Goal: Information Seeking & Learning: Learn about a topic

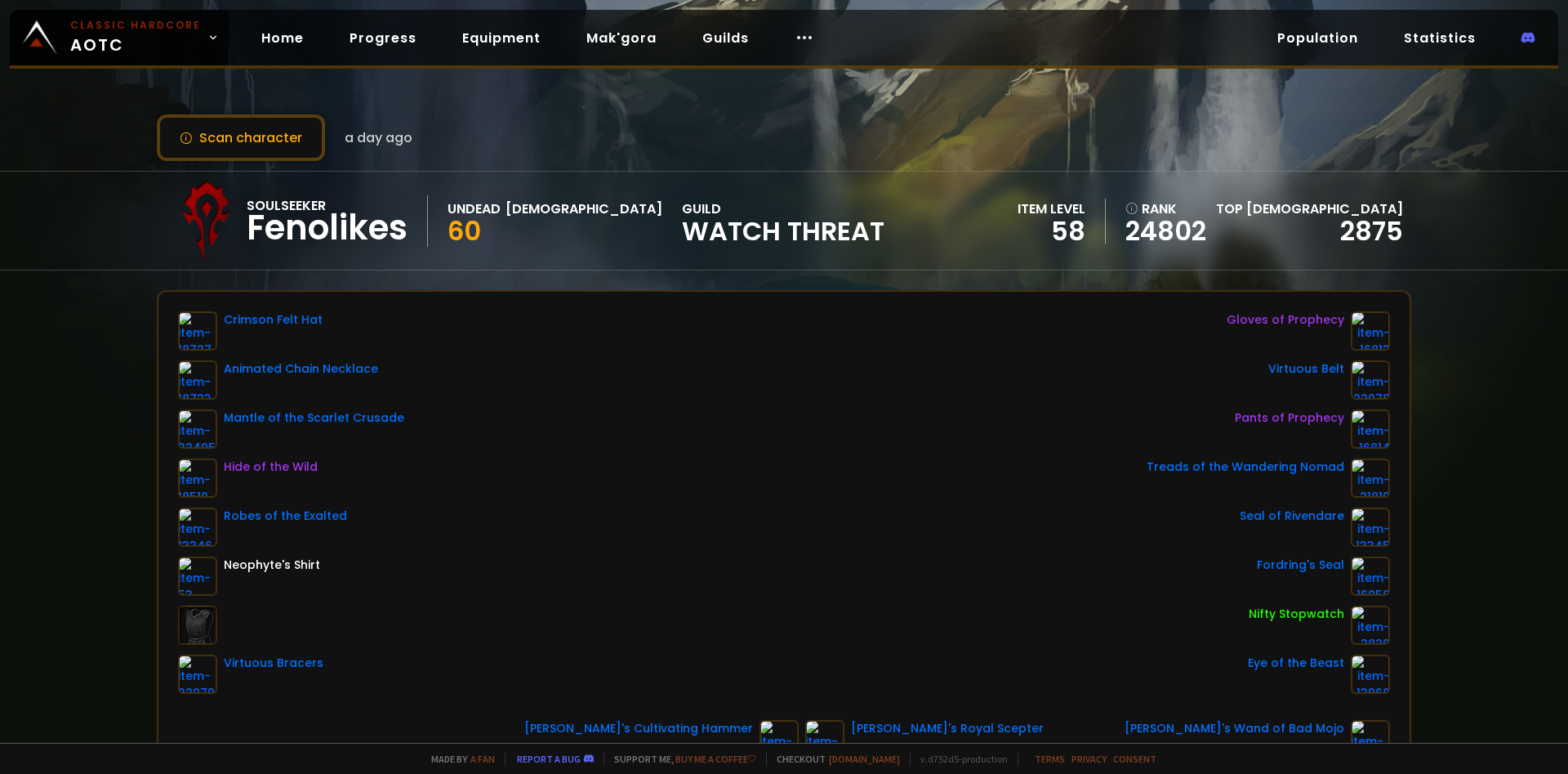
scroll to position [188, 0]
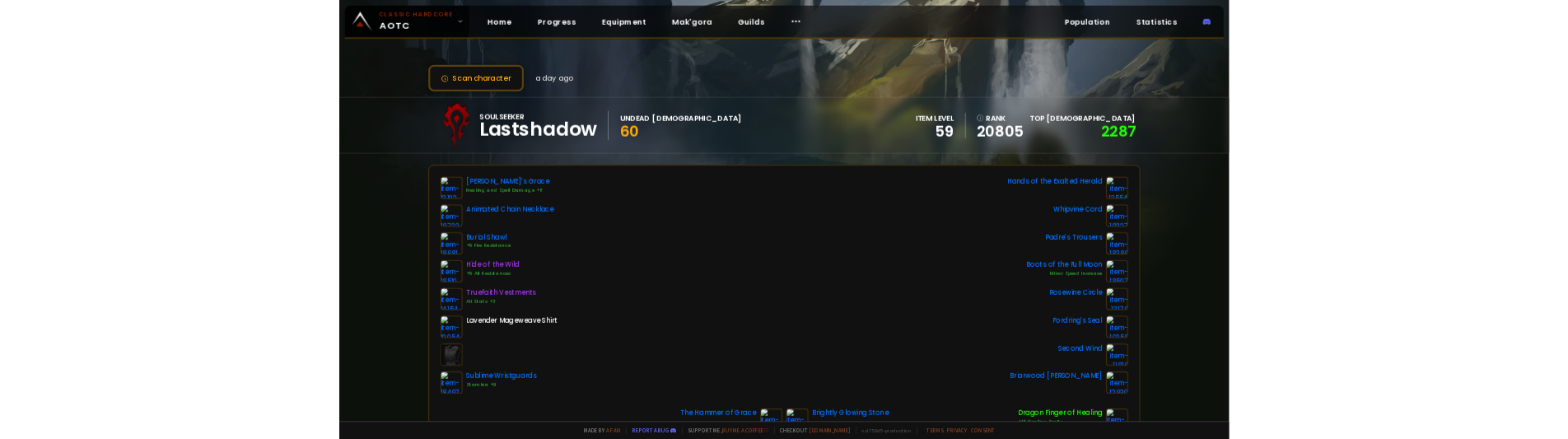
scroll to position [445, 0]
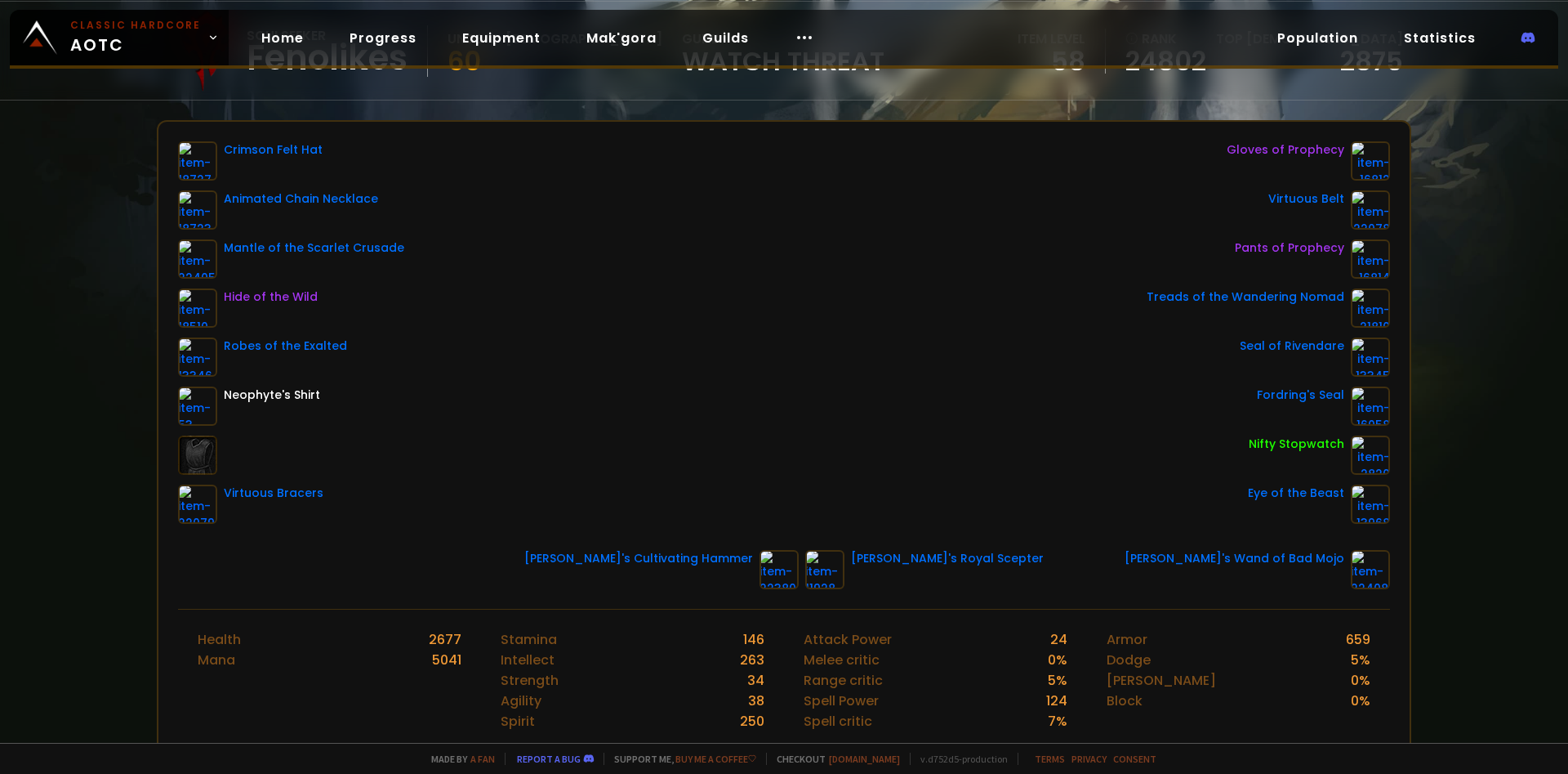
scroll to position [188, 0]
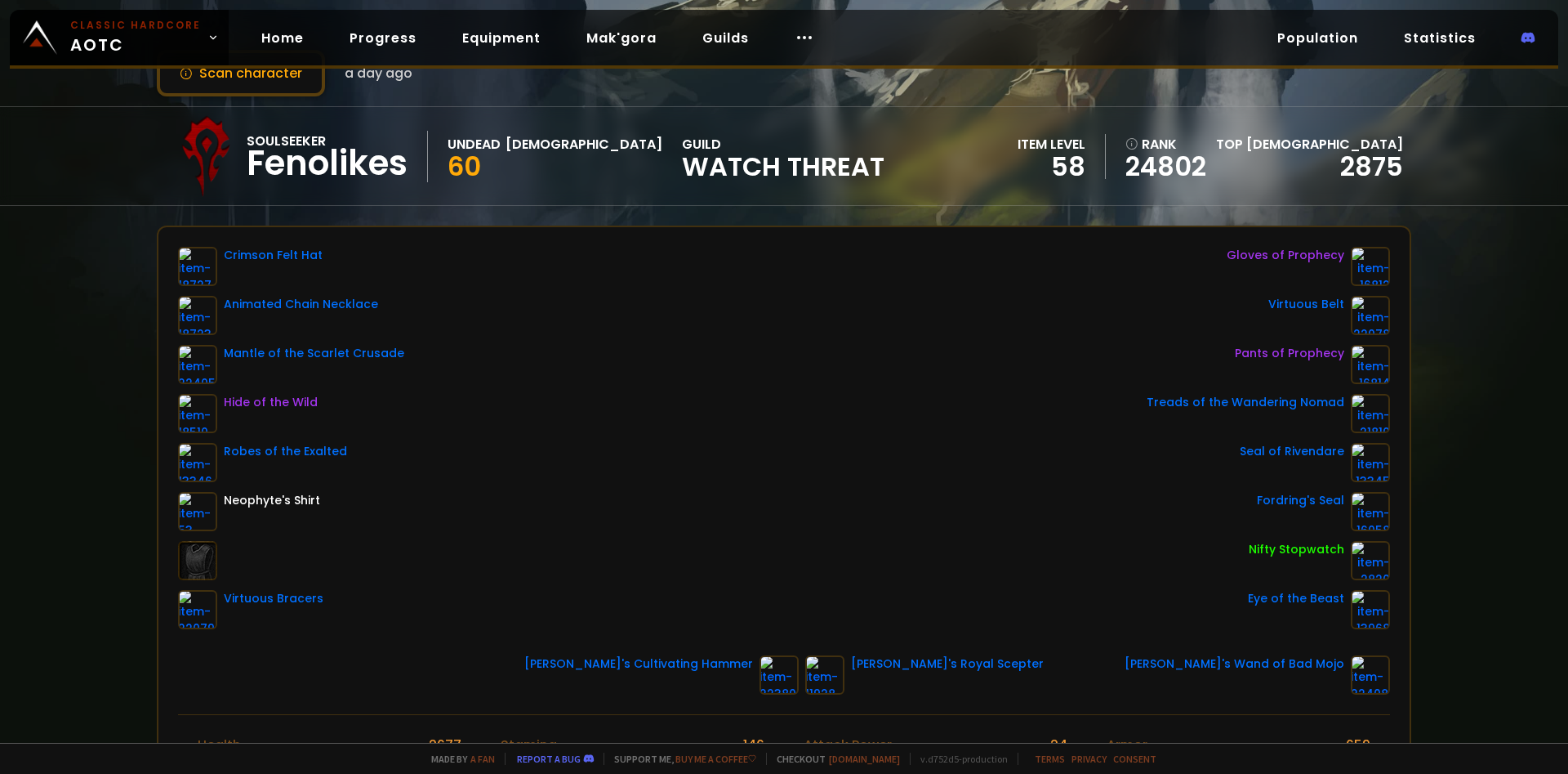
scroll to position [441, 0]
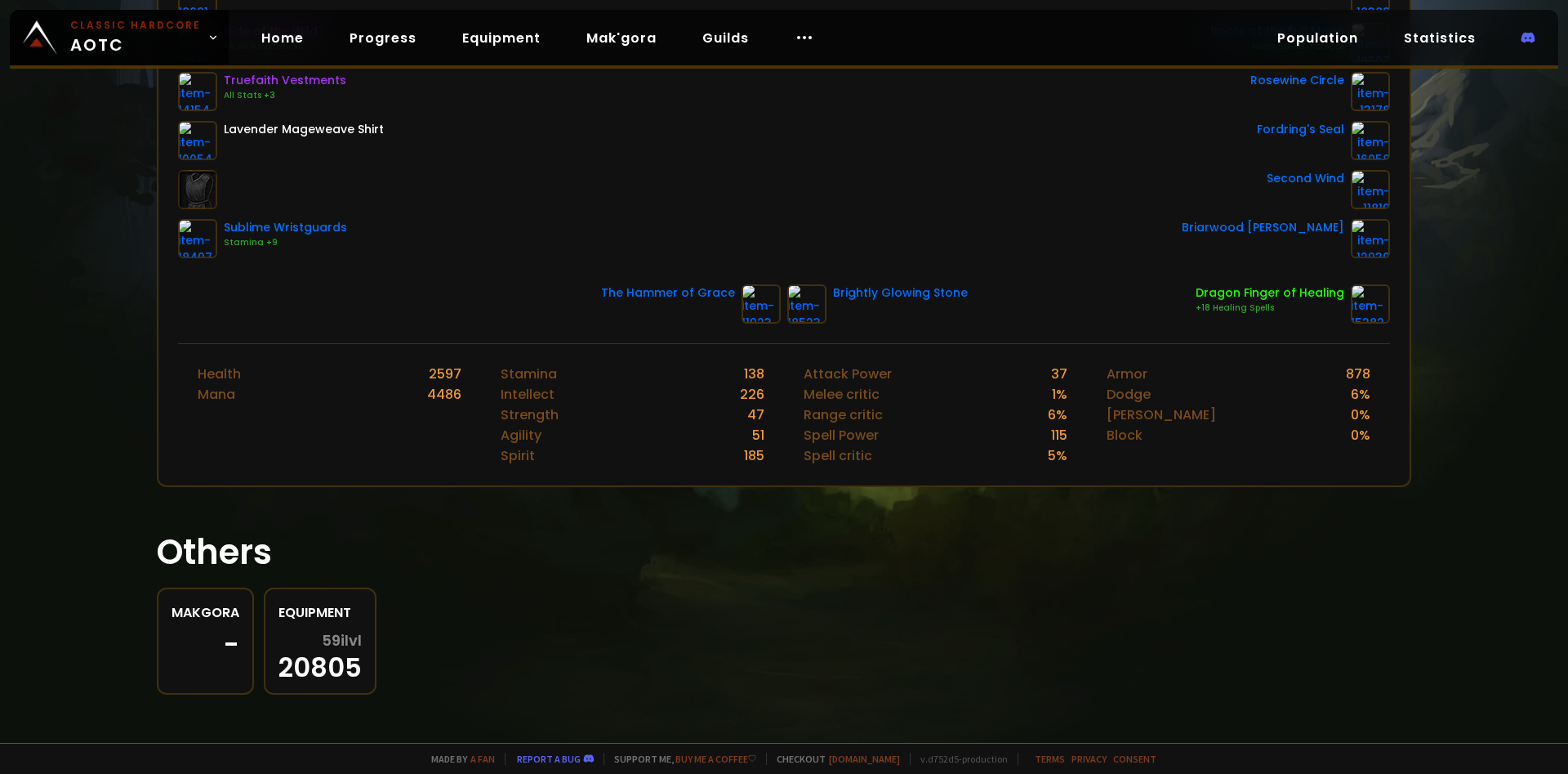
scroll to position [441, 0]
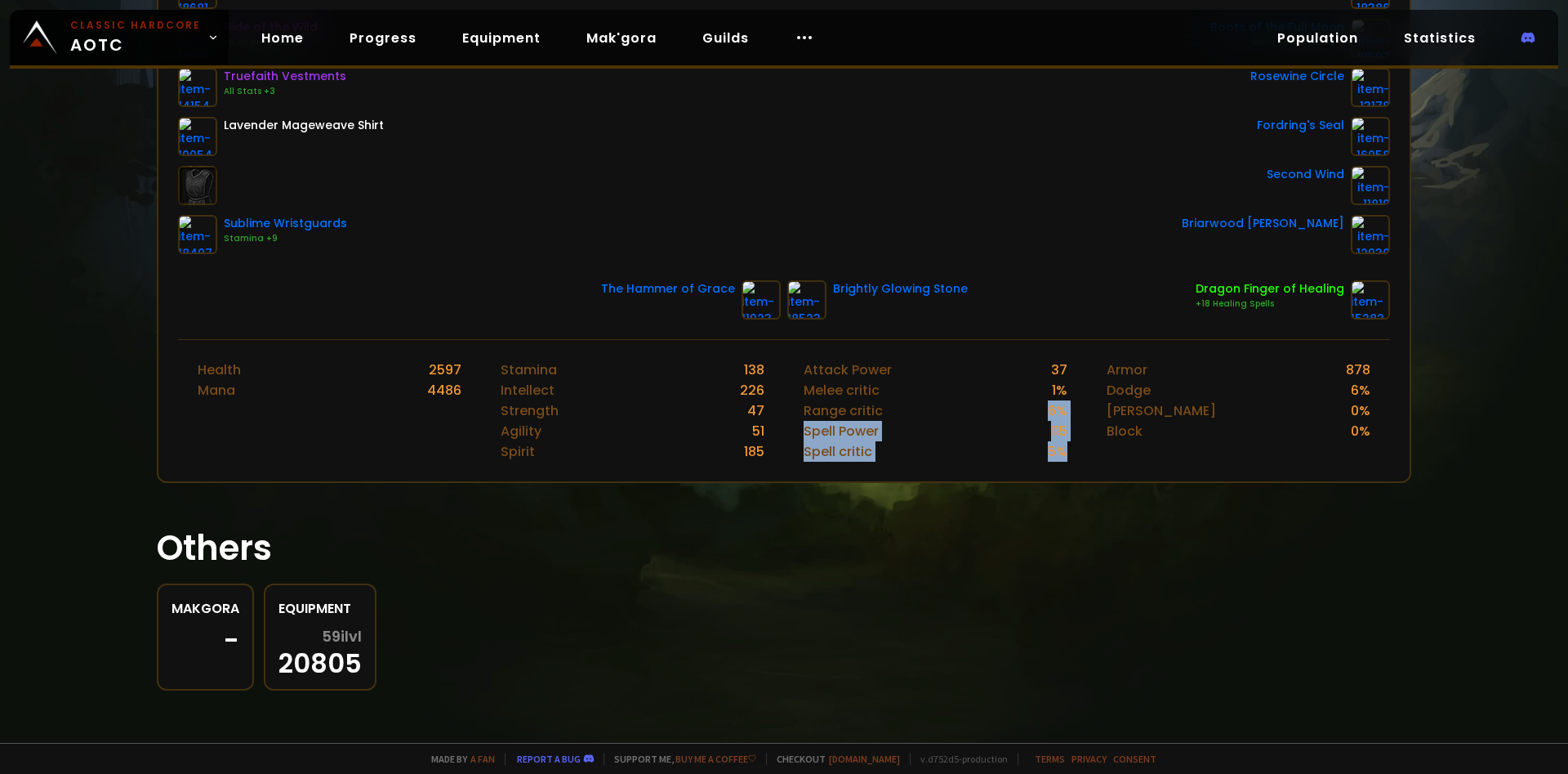
drag, startPoint x: 1078, startPoint y: 442, endPoint x: 1000, endPoint y: 411, distance: 83.9
click at [1000, 411] on div "Attack Power 37 Melee critic 1 % Range critic 6 % Spell Power 115 Spell critic …" at bounding box center [935, 410] width 303 height 141
click at [1128, 439] on div "Block" at bounding box center [1124, 431] width 36 height 20
click at [314, 655] on div "59 ilvl 20805" at bounding box center [320, 652] width 83 height 48
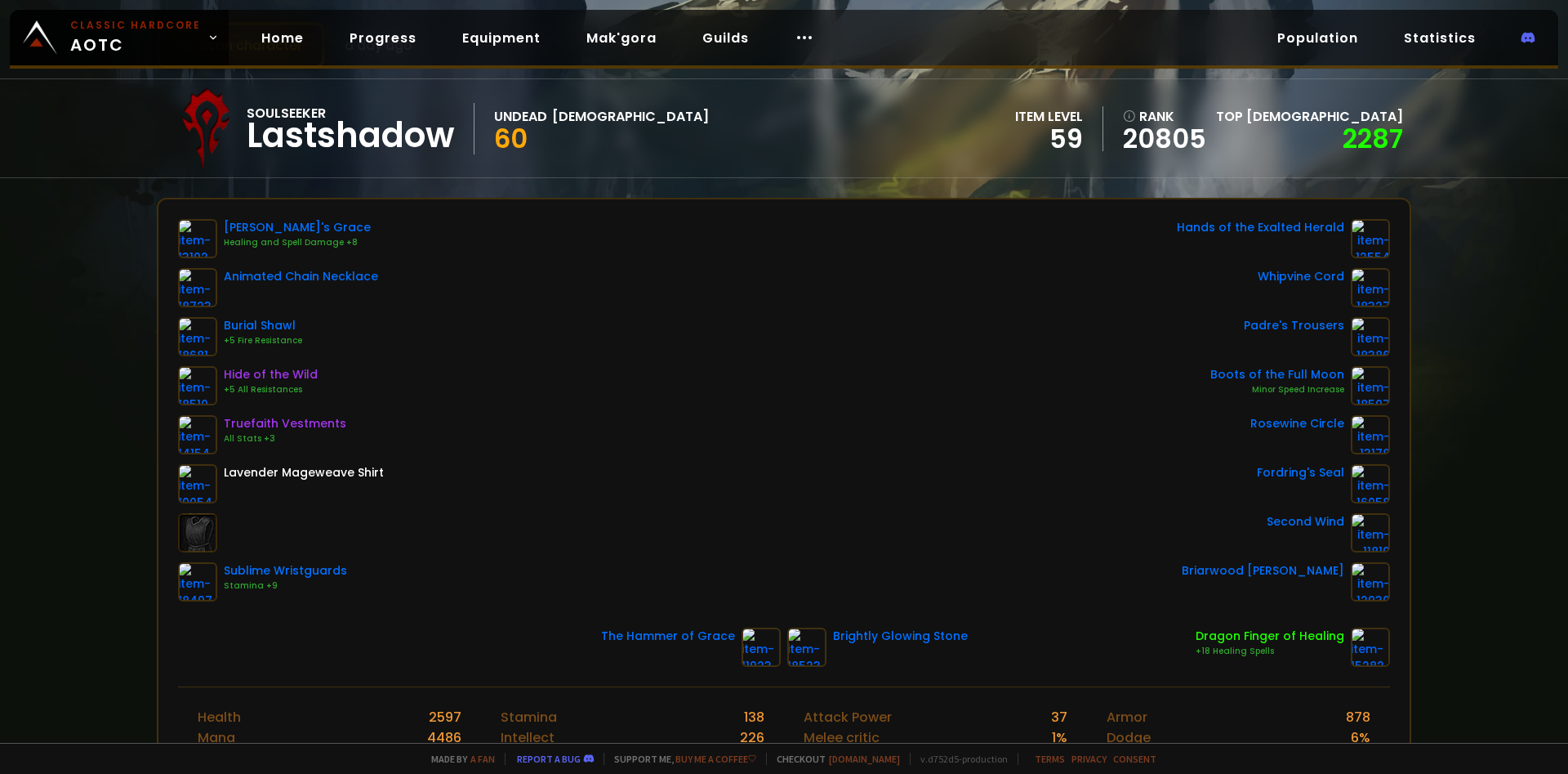
scroll to position [64, 0]
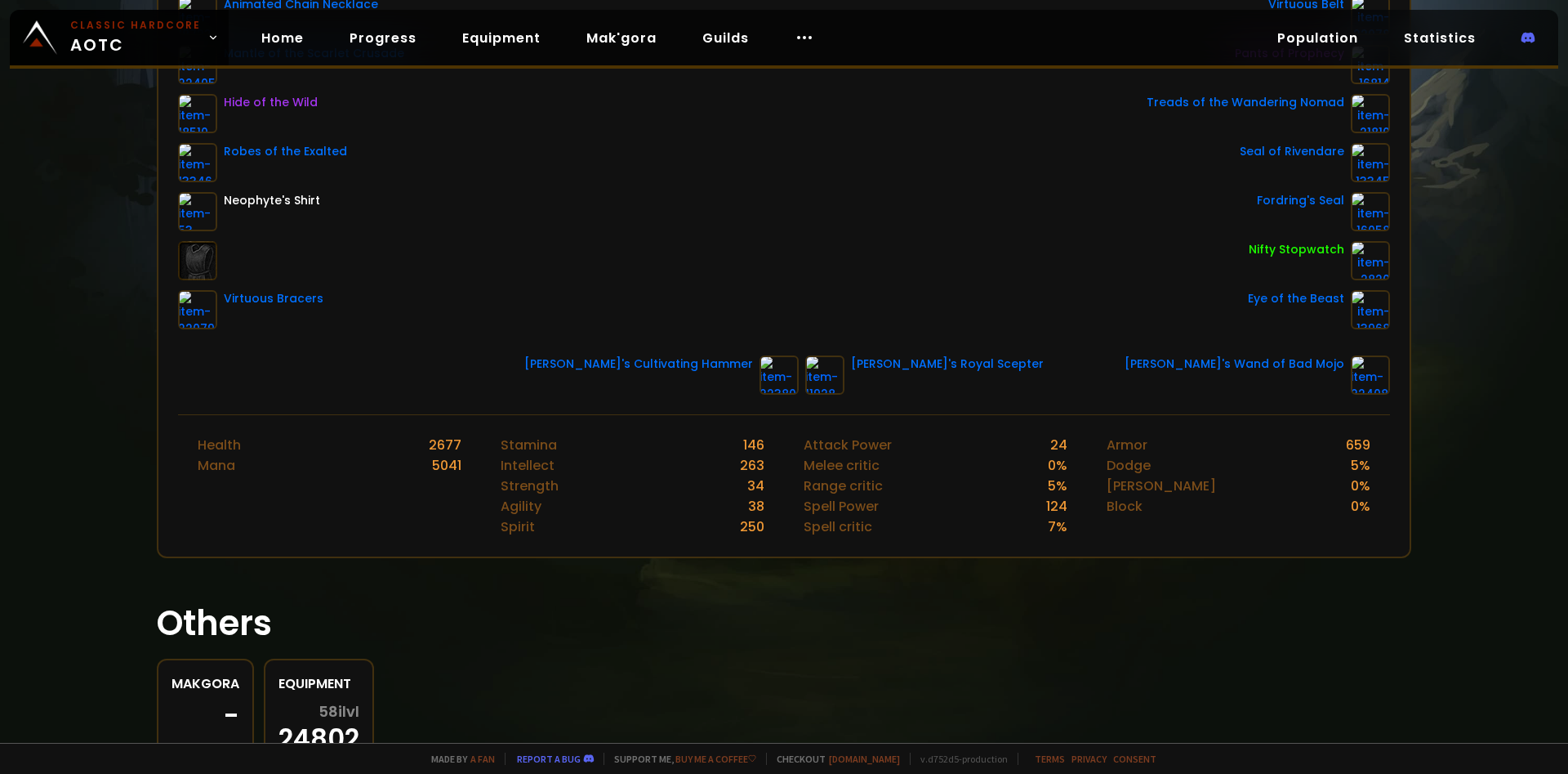
scroll to position [253, 0]
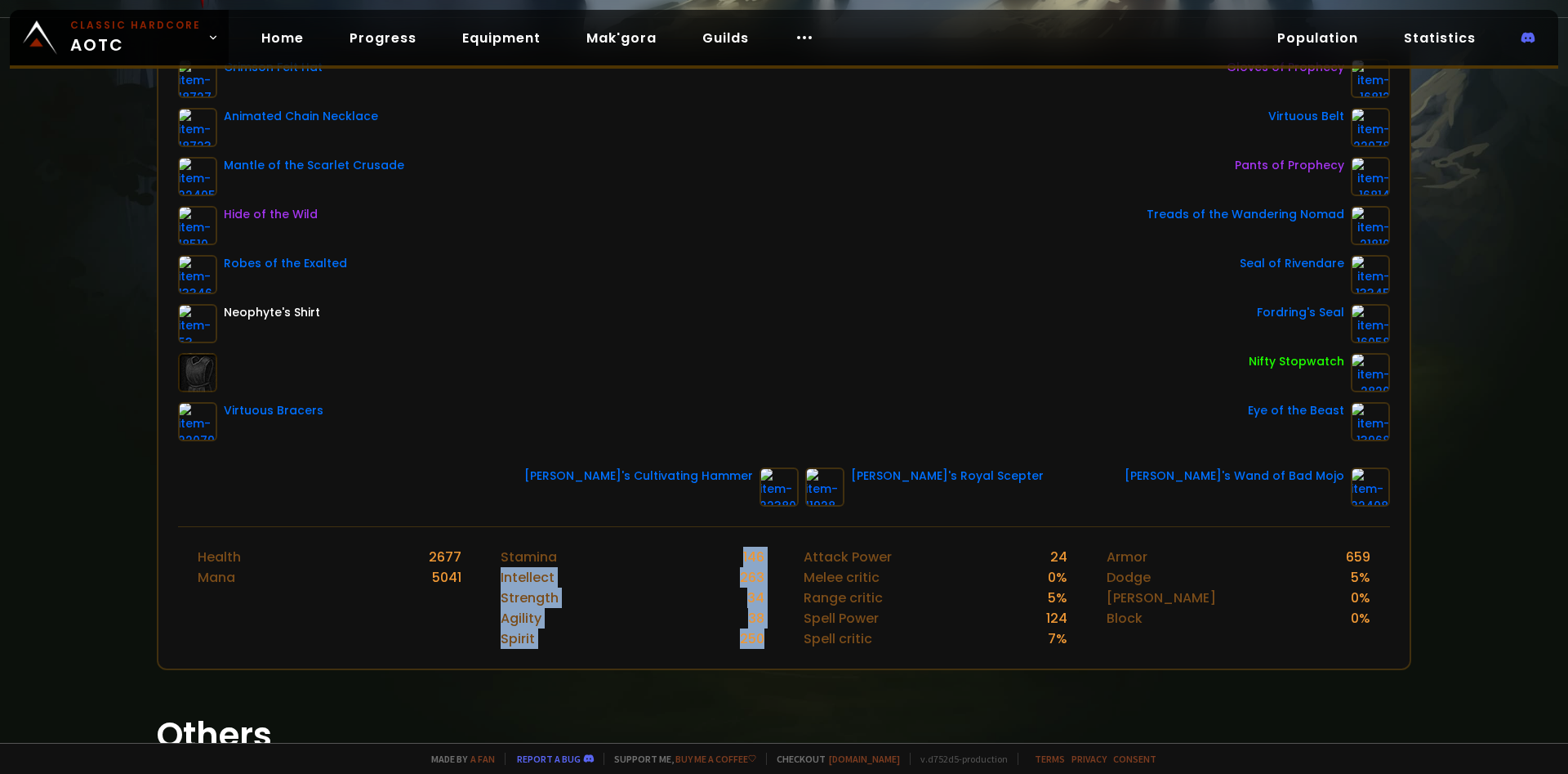
drag, startPoint x: 769, startPoint y: 638, endPoint x: 714, endPoint y: 527, distance: 123.9
click at [714, 527] on div "Stamina 146 Intellect 263 Strength 34 Agility 38 Spirit 250" at bounding box center [632, 597] width 303 height 141
click at [717, 590] on div "Strength 34" at bounding box center [633, 597] width 264 height 20
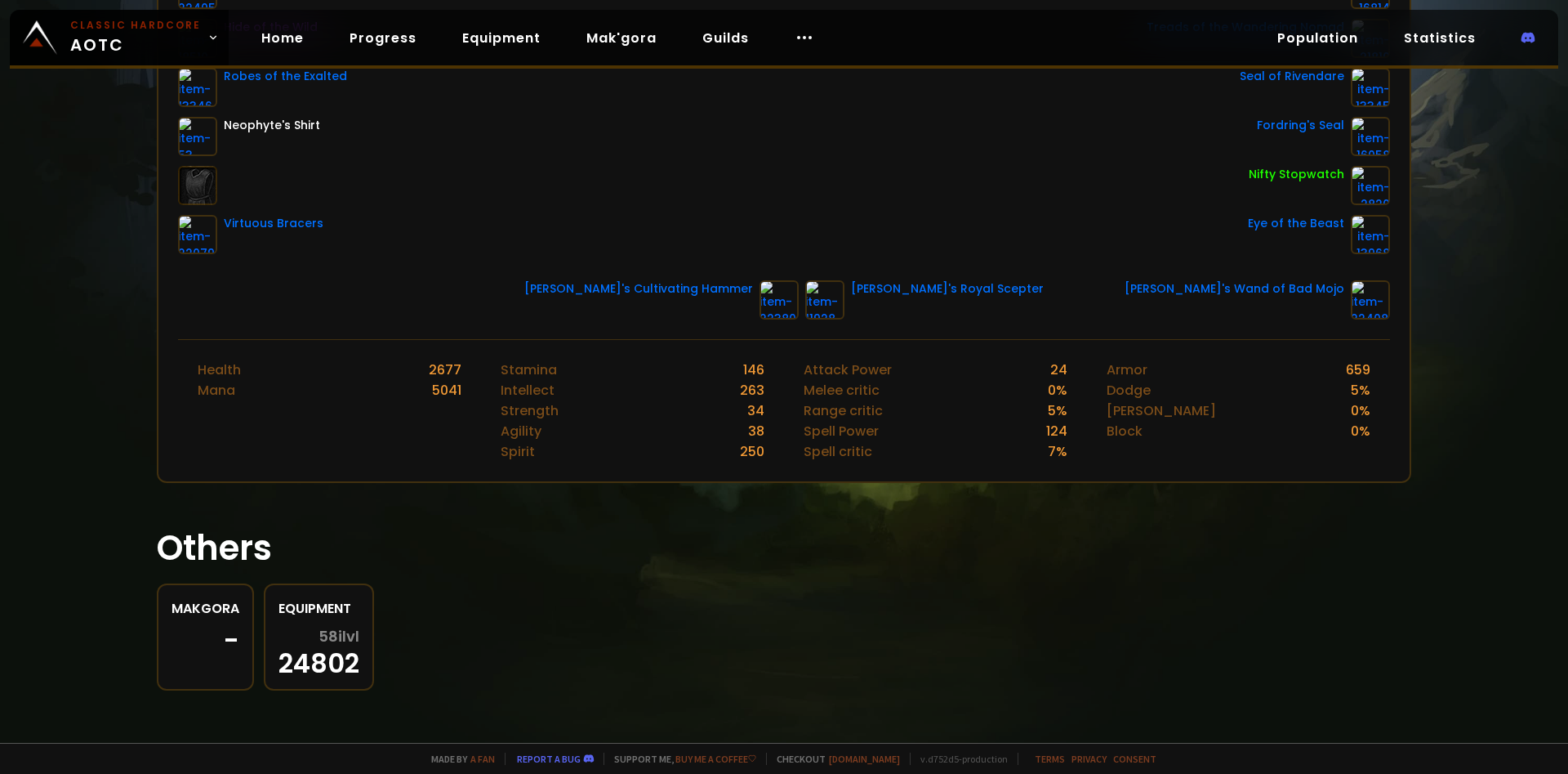
scroll to position [441, 0]
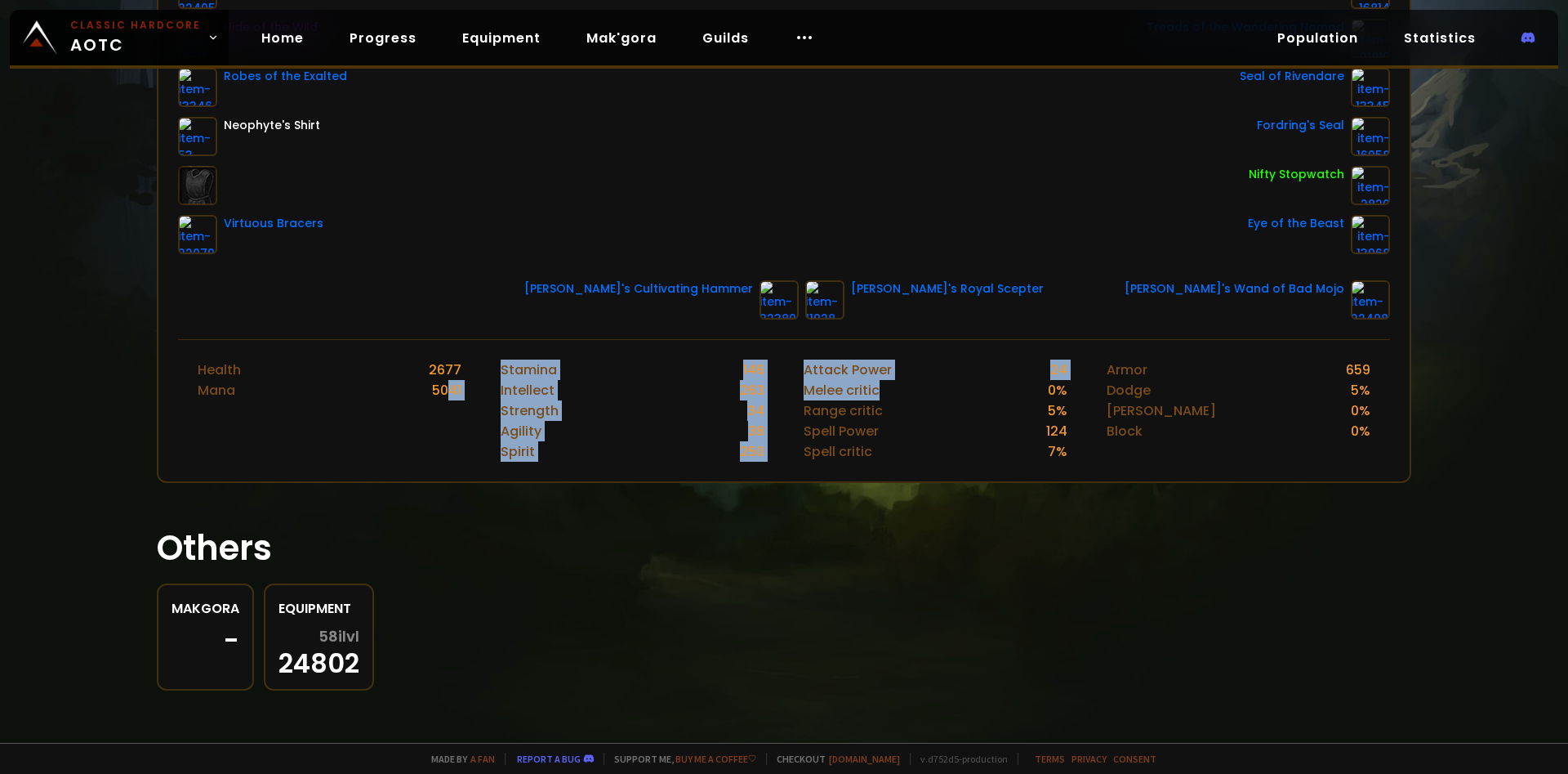
drag, startPoint x: 512, startPoint y: 431, endPoint x: 1040, endPoint y: 394, distance: 529.3
click at [952, 387] on div "Health 2677 Mana 5041 Stamina 146 Intellect 263 Strength 34 Agility 38 Spirit 2…" at bounding box center [783, 409] width 1212 height 142
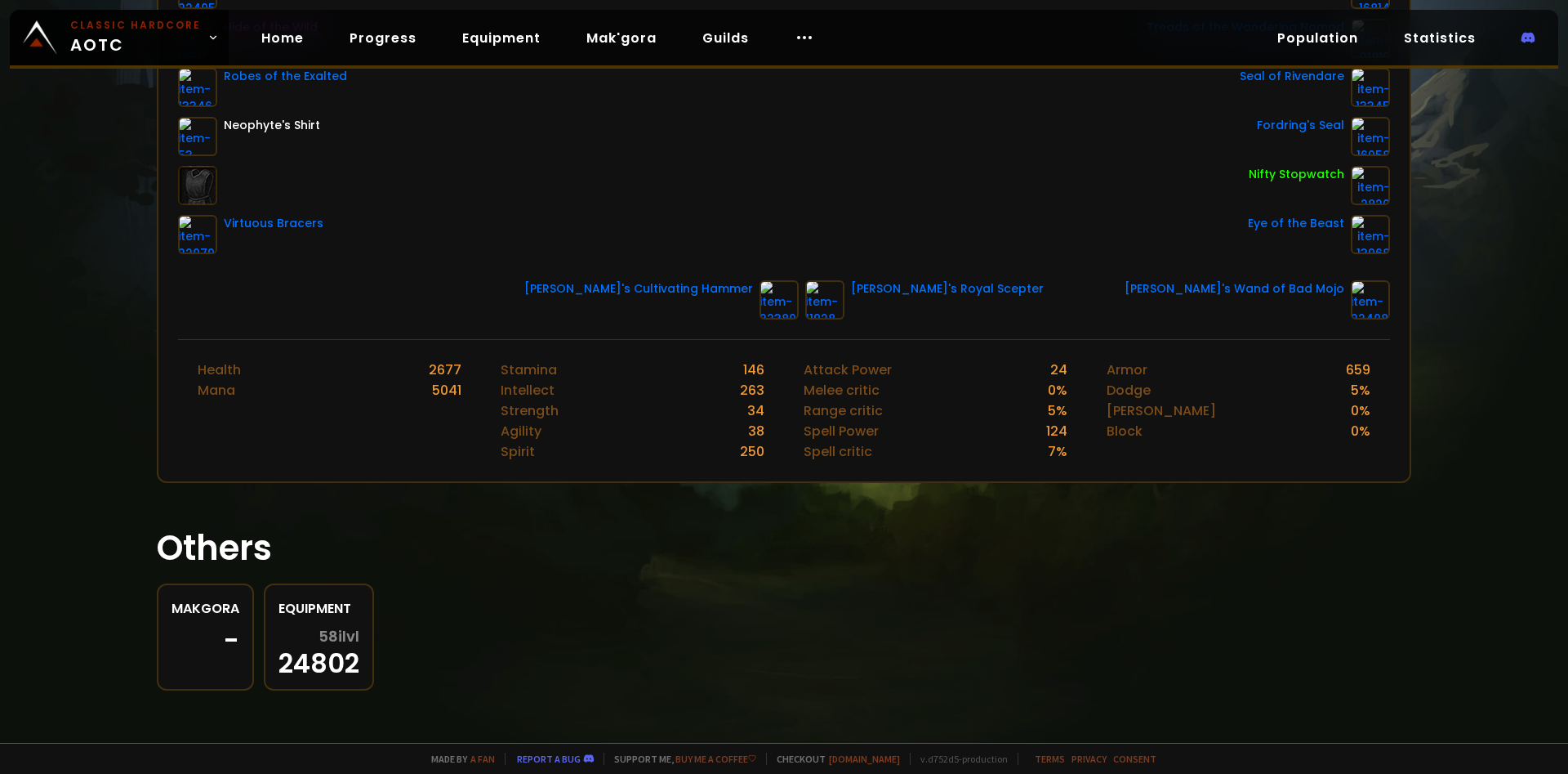
drag, startPoint x: 1040, startPoint y: 394, endPoint x: 1164, endPoint y: 407, distance: 124.7
click at [1040, 394] on div "Melee critic 0 %" at bounding box center [936, 390] width 264 height 20
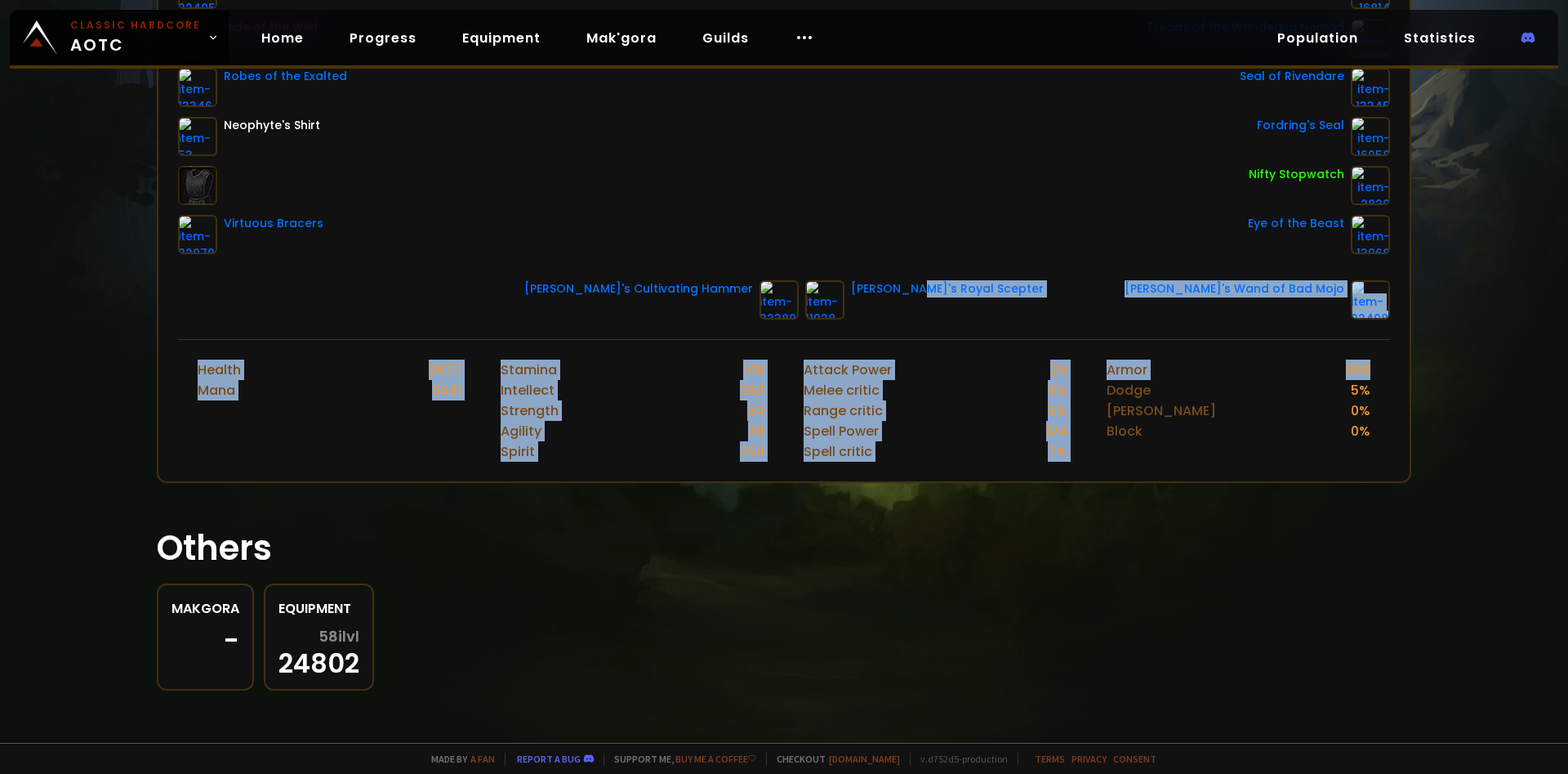
drag, startPoint x: 1385, startPoint y: 365, endPoint x: 902, endPoint y: 328, distance: 484.4
click at [902, 328] on div "Crimson Felt Hat Animated Chain Necklace Mantle of the Scarlet Crusade Hide of …" at bounding box center [784, 167] width 1255 height 632
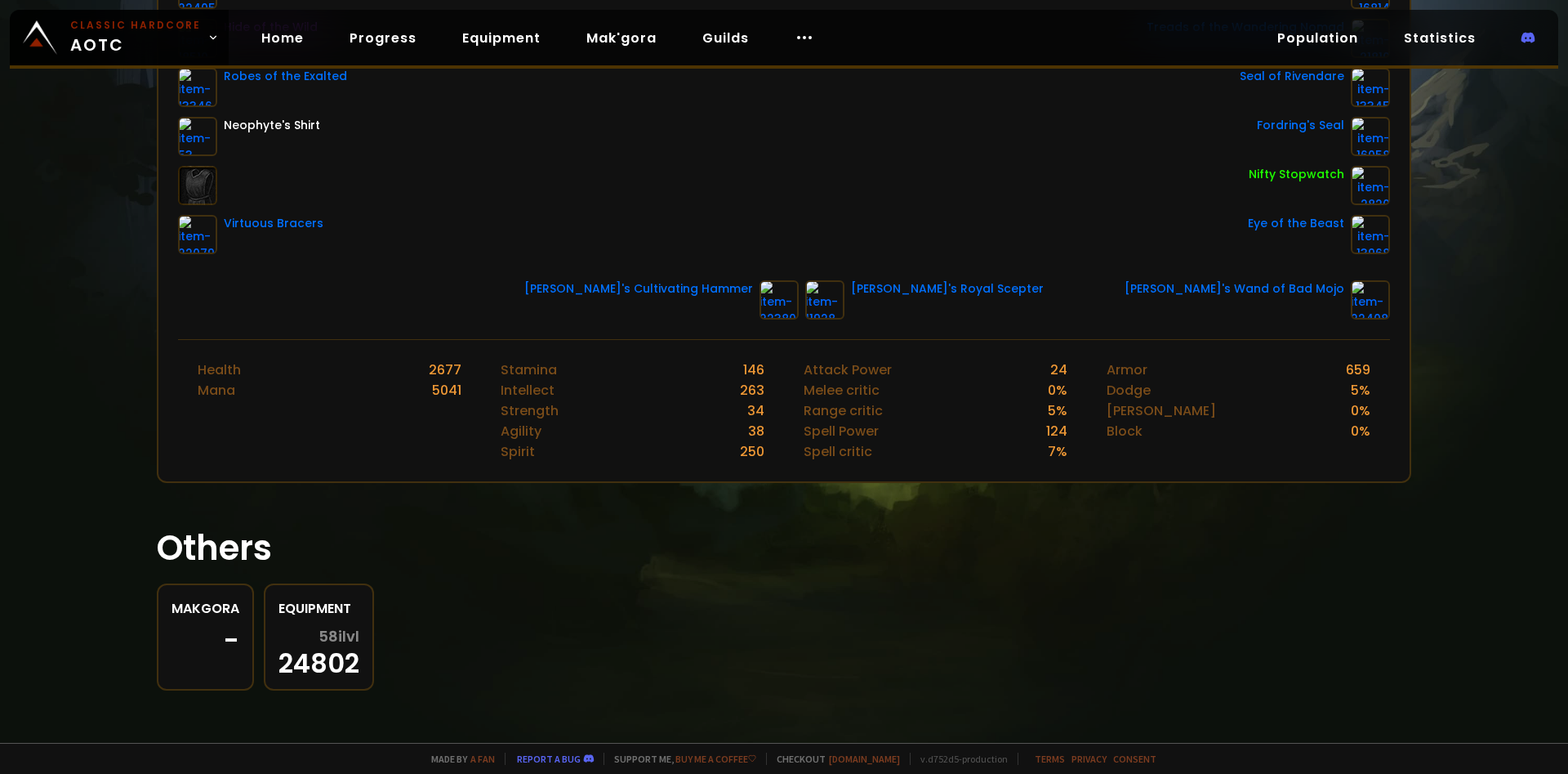
click at [1183, 447] on div "Armor 659 Dodge 5 % Parry 0 % Block 0 %" at bounding box center [1238, 410] width 303 height 141
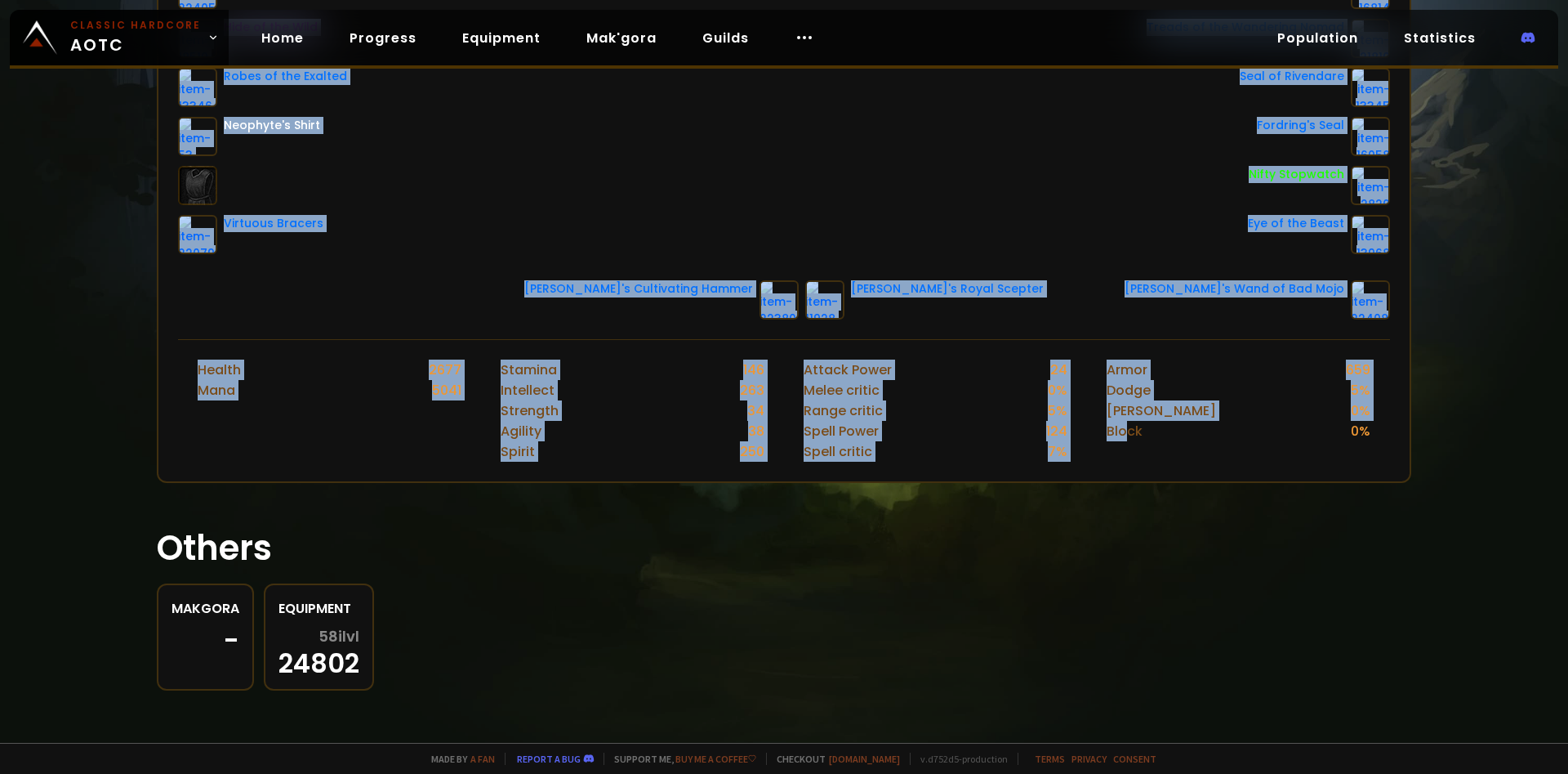
drag, startPoint x: 1029, startPoint y: 434, endPoint x: 1446, endPoint y: 452, distance: 417.4
click at [1439, 470] on div "Scan character a day ago Soulseeker Fenolikes Undead Priest 60 guild Watch Thre…" at bounding box center [784, 371] width 1568 height 743
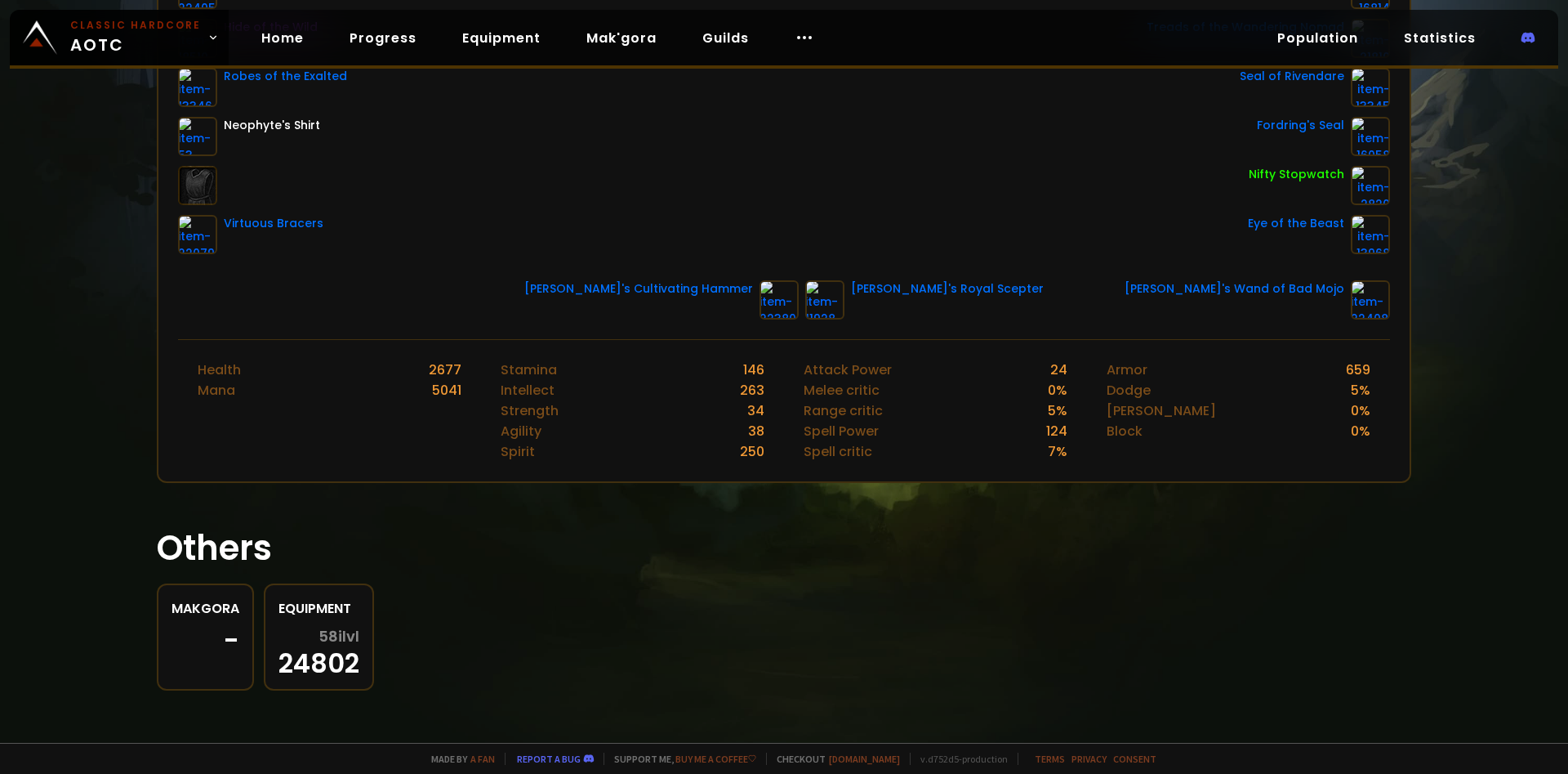
drag, startPoint x: 1251, startPoint y: 467, endPoint x: 1255, endPoint y: 475, distance: 8.9
click at [1252, 469] on div "Armor 659 Dodge 5 % Parry 0 % Block 0 %" at bounding box center [1238, 410] width 303 height 141
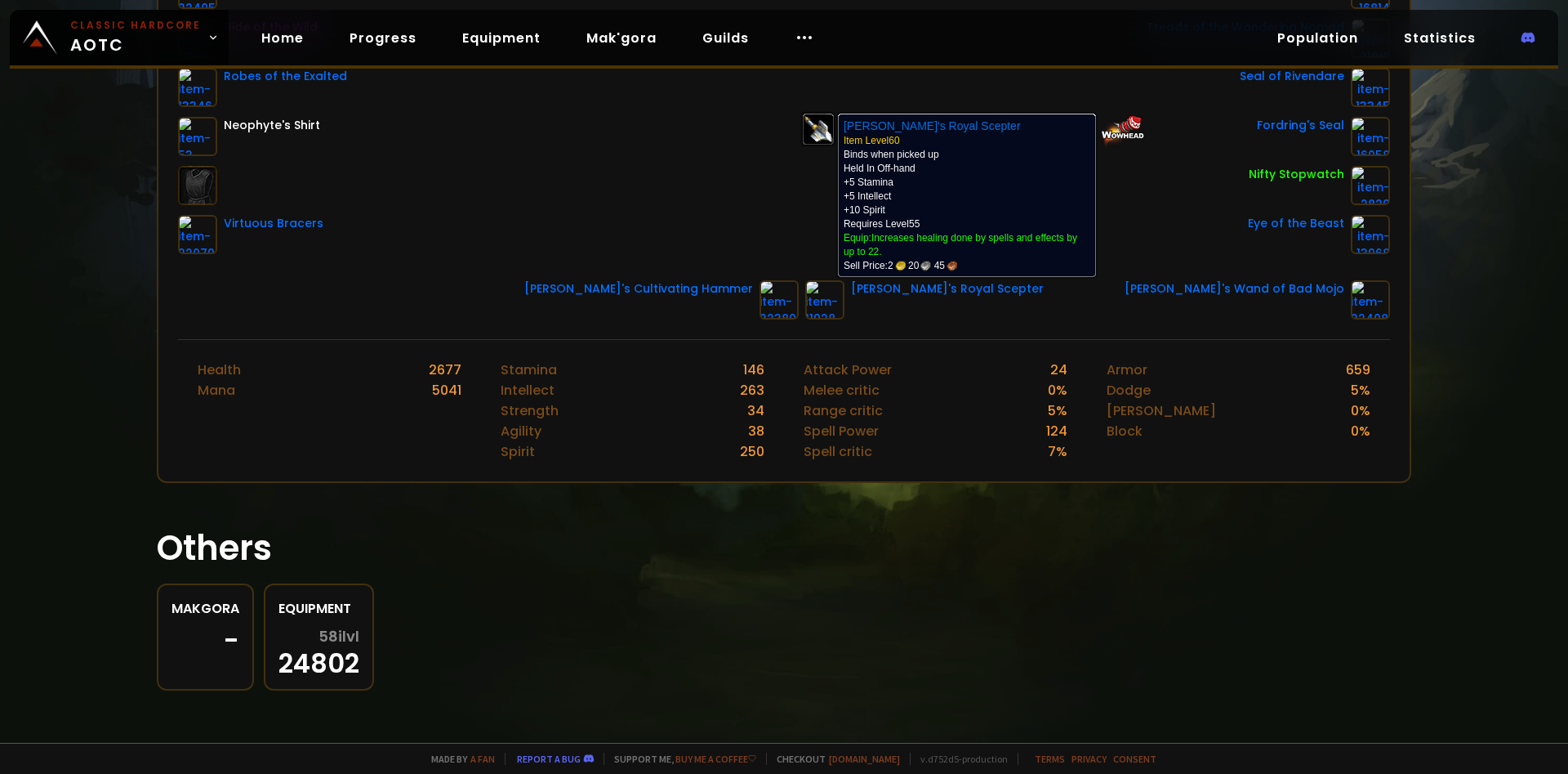
scroll to position [0, 0]
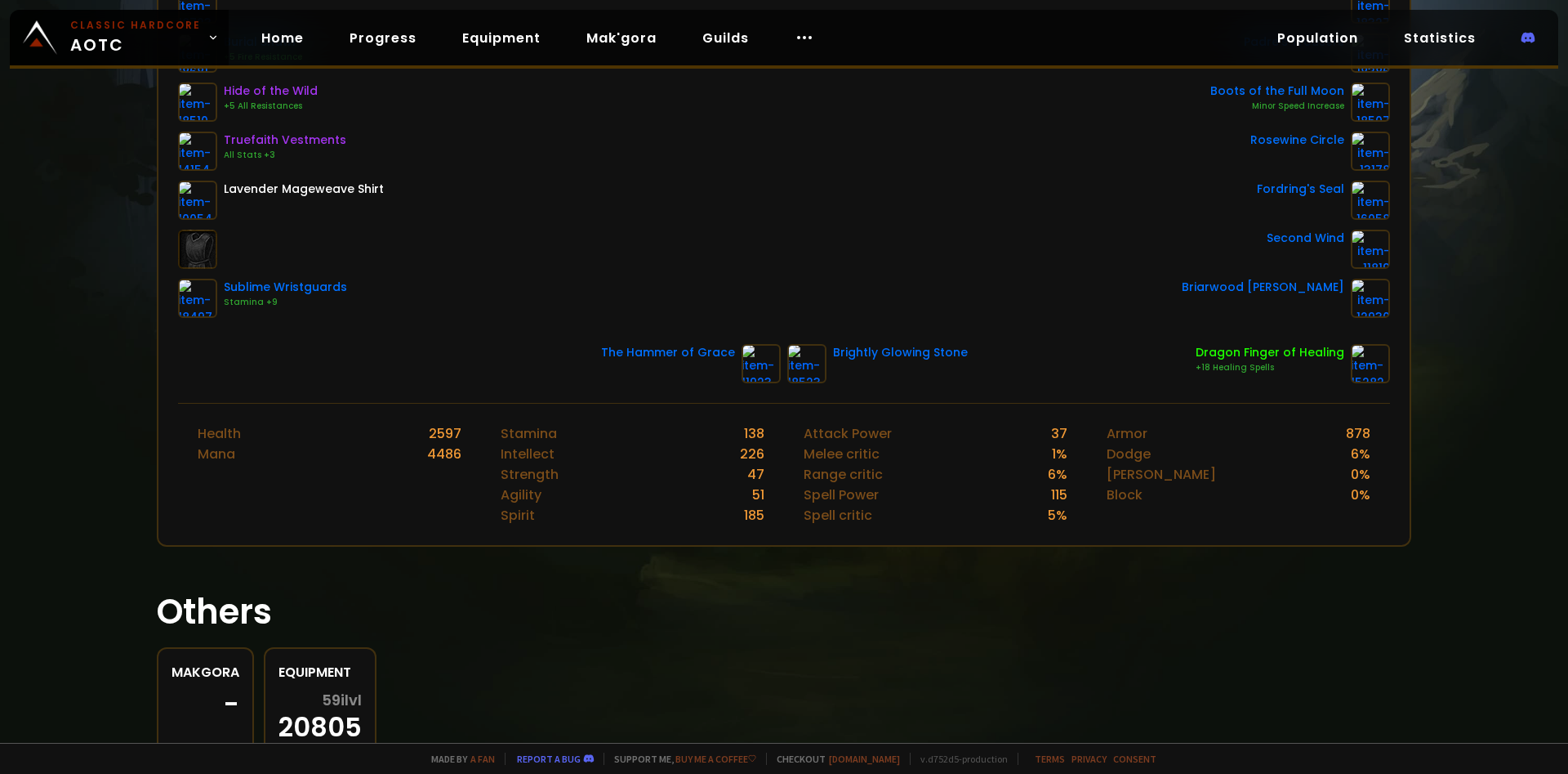
scroll to position [441, 0]
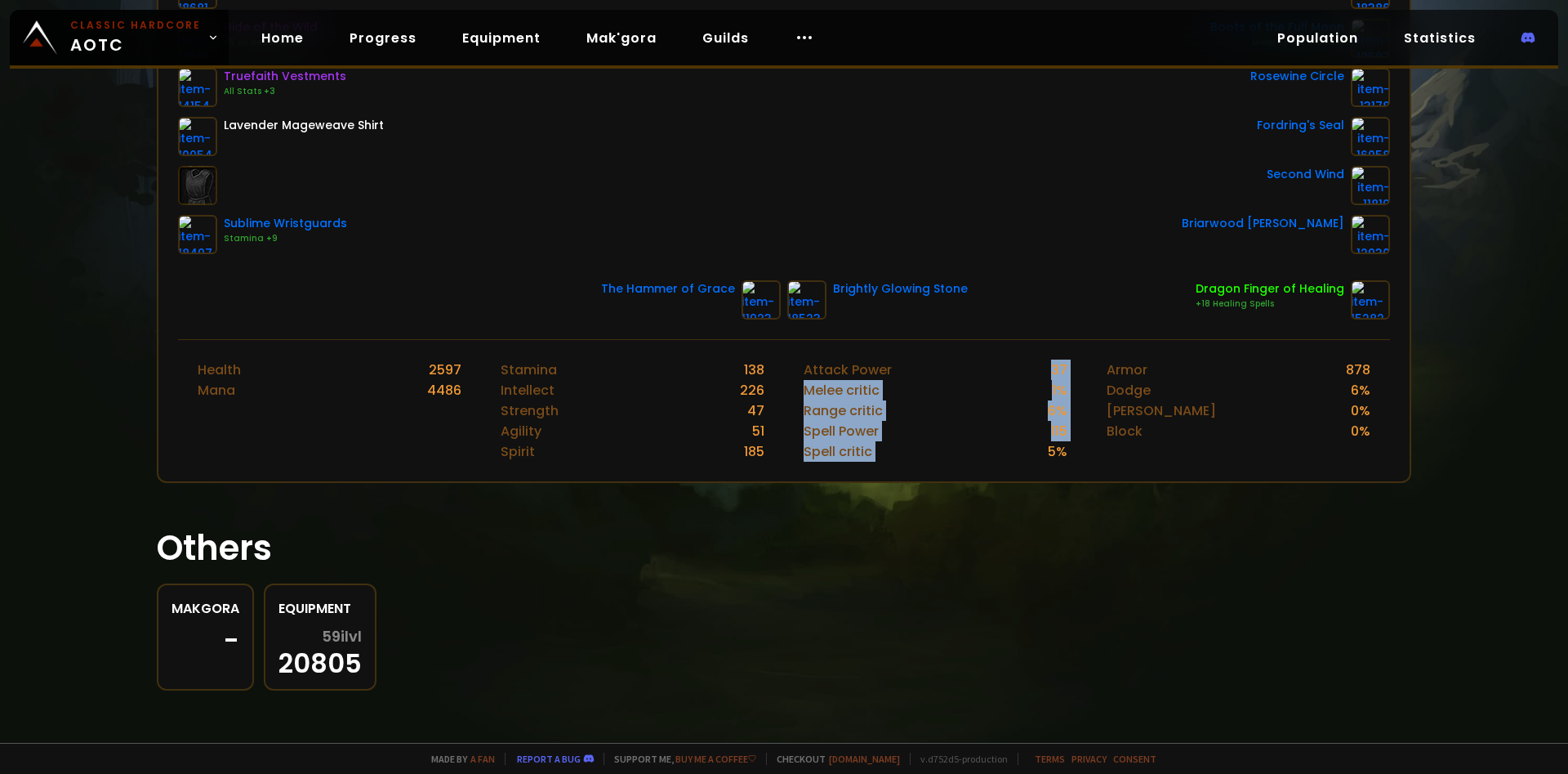
drag, startPoint x: 954, startPoint y: 453, endPoint x: 1094, endPoint y: 432, distance: 141.6
click at [1054, 368] on div "Attack Power 37 Melee critic 1 % Range critic 6 % Spell Power 115 Spell critic …" at bounding box center [935, 410] width 303 height 141
click at [1128, 432] on div "Block" at bounding box center [1124, 431] width 36 height 20
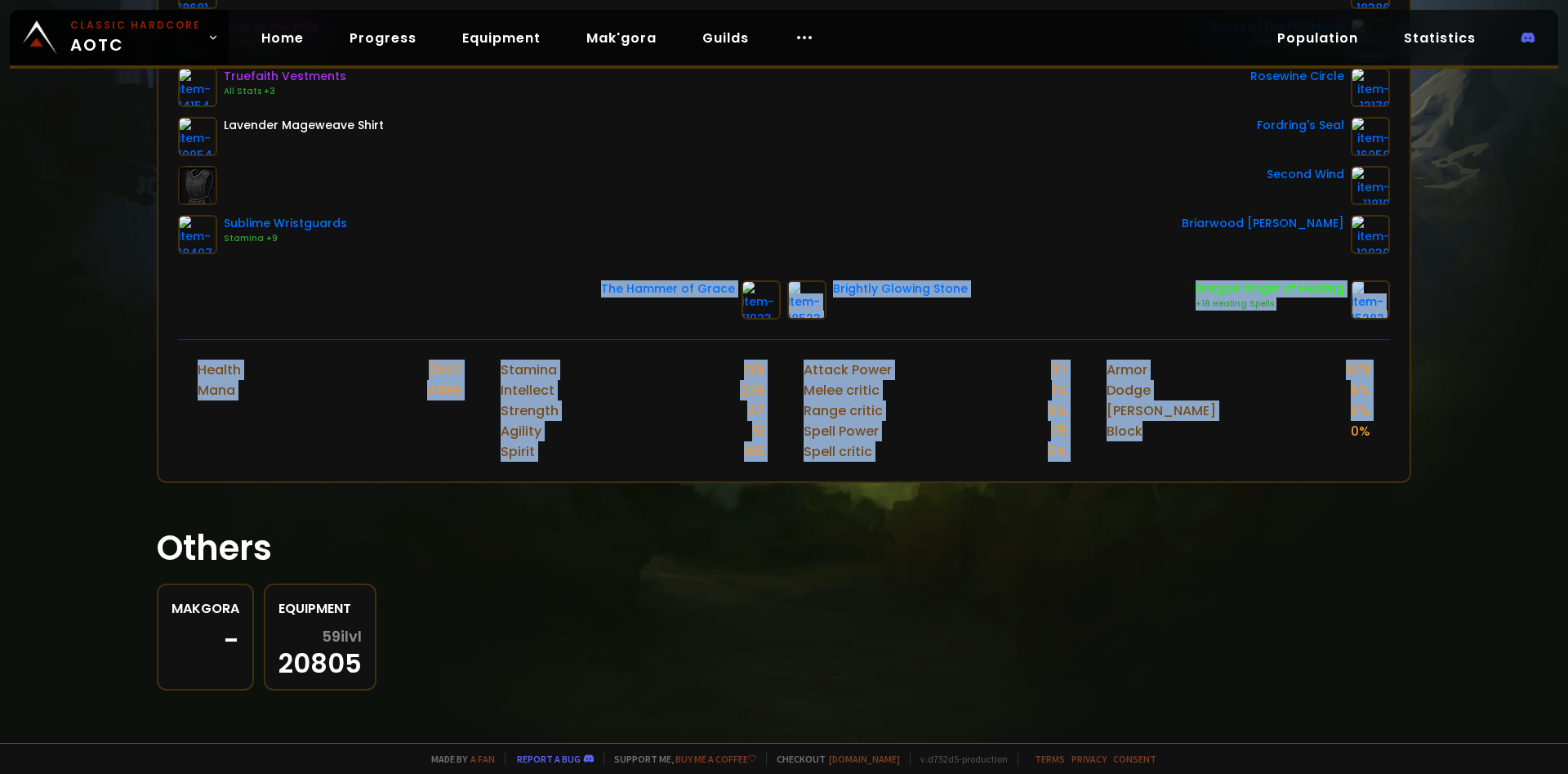
drag, startPoint x: 1062, startPoint y: 442, endPoint x: 563, endPoint y: 339, distance: 509.5
click at [188, 361] on div "Health 2597 Mana 4486 Stamina 138 Intellect 226 Strength 47 Agility 51 Spirit 1…" at bounding box center [783, 409] width 1212 height 142
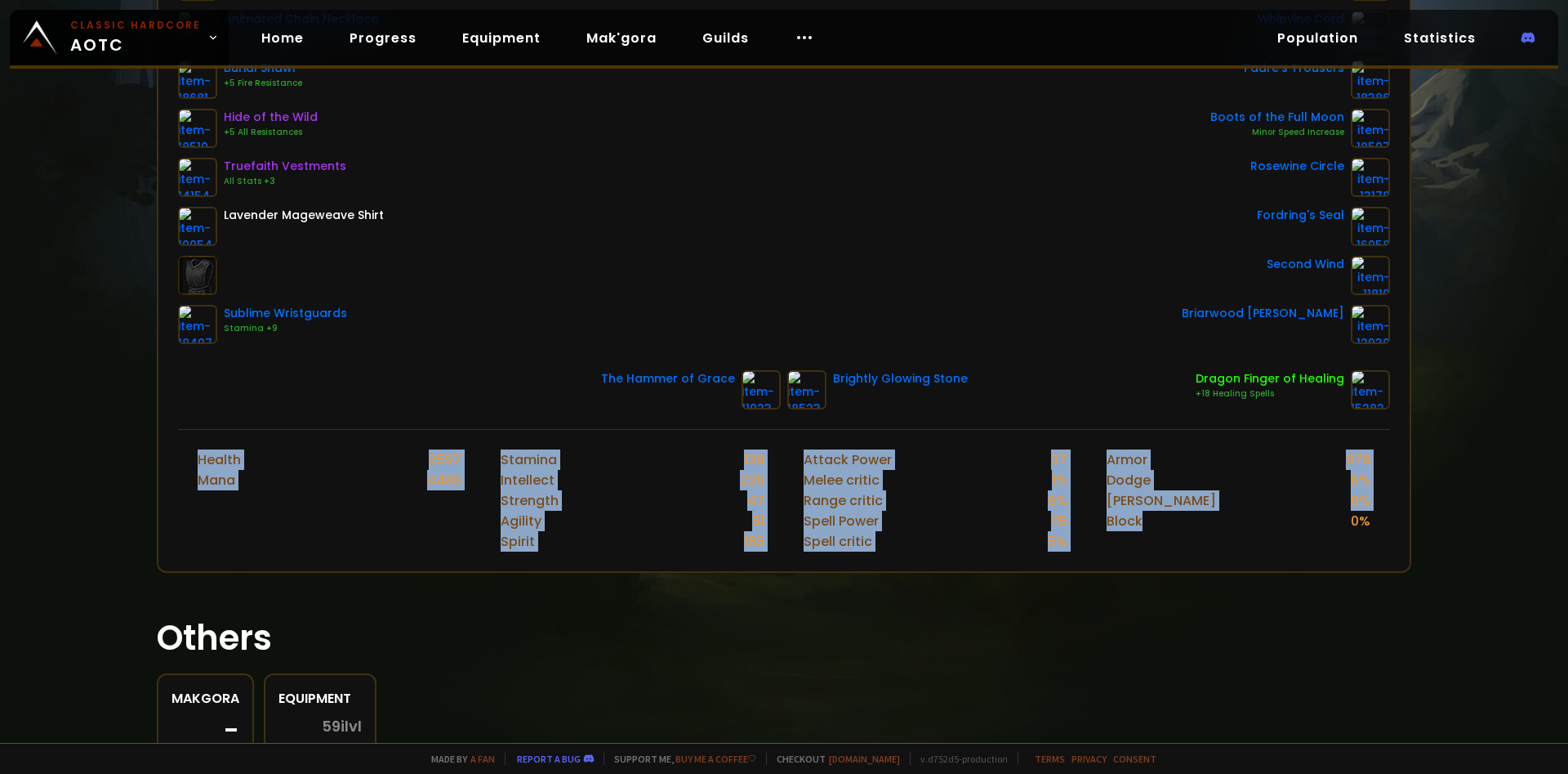
scroll to position [64, 0]
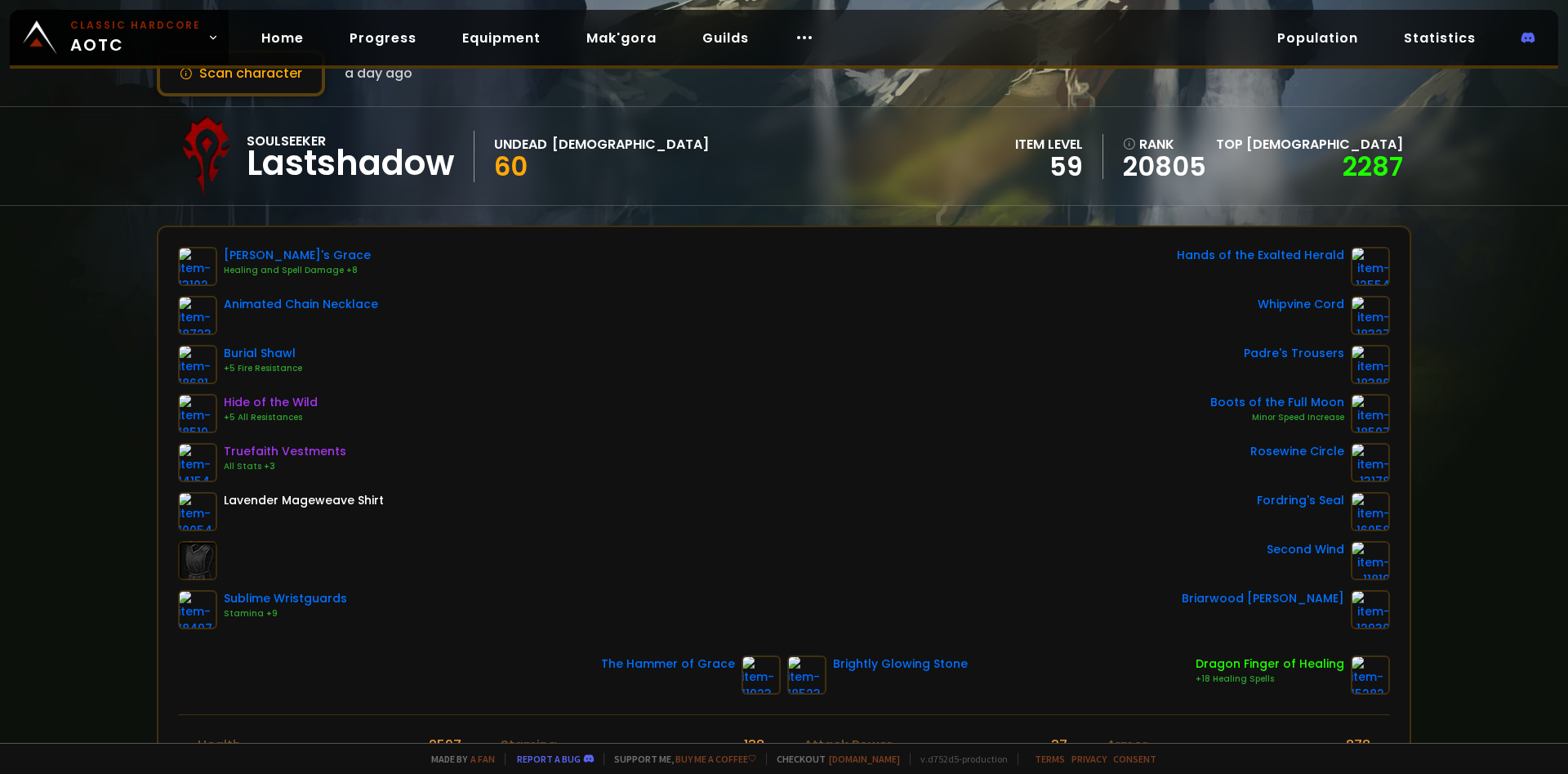
drag, startPoint x: 858, startPoint y: 387, endPoint x: 879, endPoint y: 402, distance: 25.8
click at [858, 388] on div "Cassandra's Grace Healing and Spell Damage +8 Animated Chain Necklace Burial Sh…" at bounding box center [783, 437] width 1212 height 382
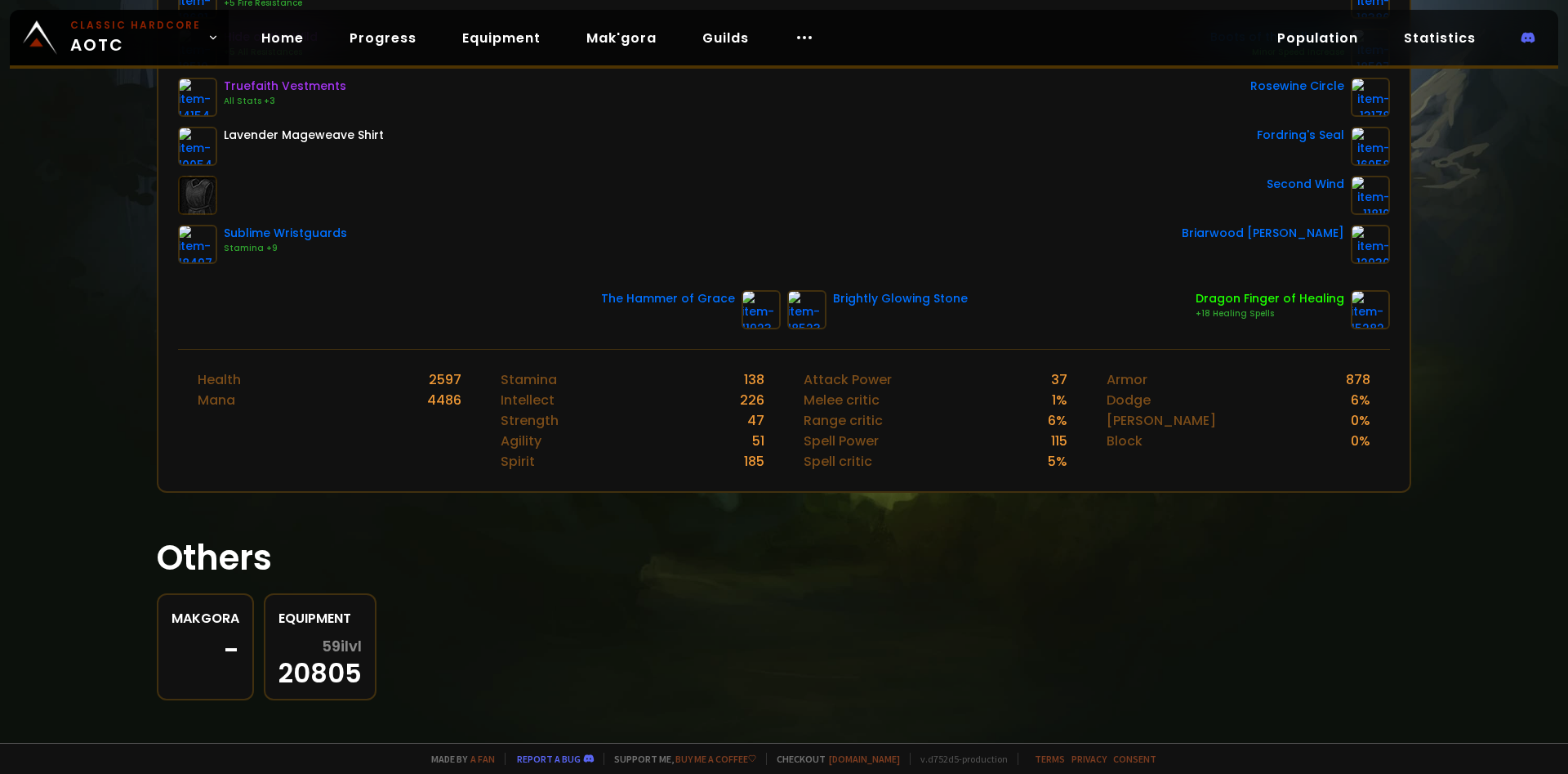
scroll to position [441, 0]
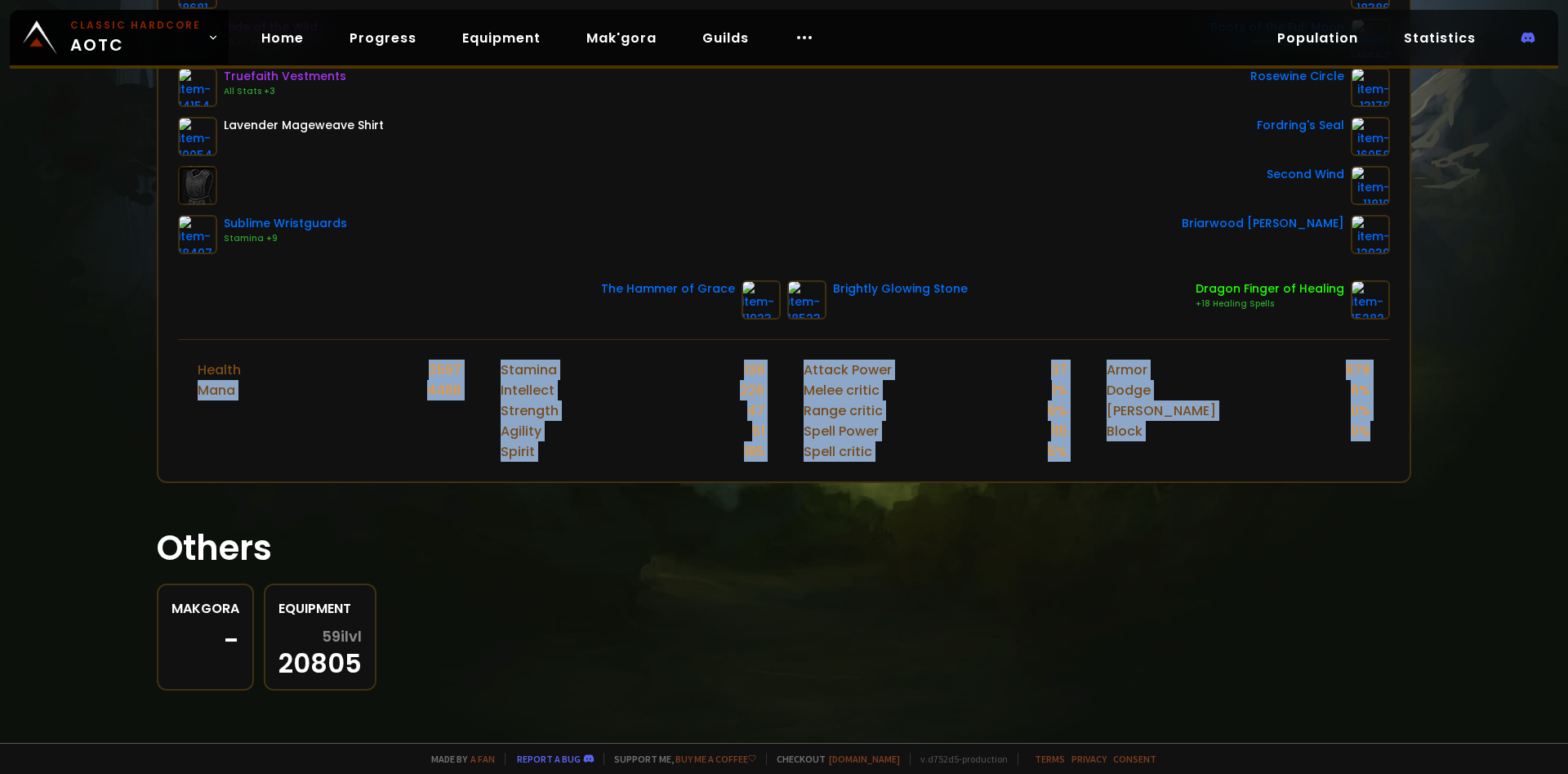
drag, startPoint x: 296, startPoint y: 357, endPoint x: 1367, endPoint y: 458, distance: 1075.8
click at [1375, 440] on div "Health 2597 Mana 4486 Stamina 138 Intellect 226 Strength 47 Agility 51 Spirit 1…" at bounding box center [783, 409] width 1212 height 142
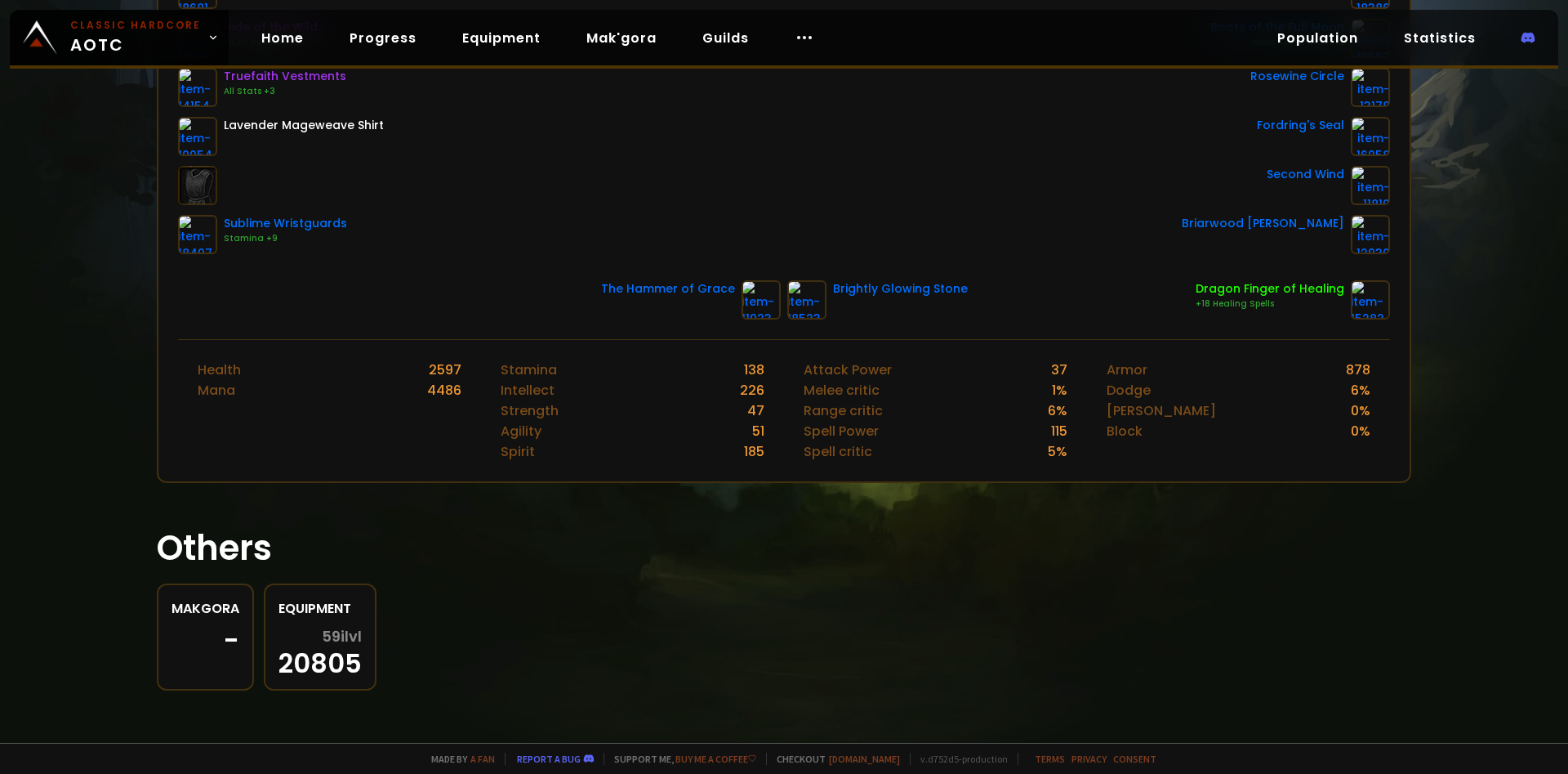
click at [1365, 507] on section "Others Makgora - Equipment 59 ilvl 20805" at bounding box center [784, 595] width 1255 height 188
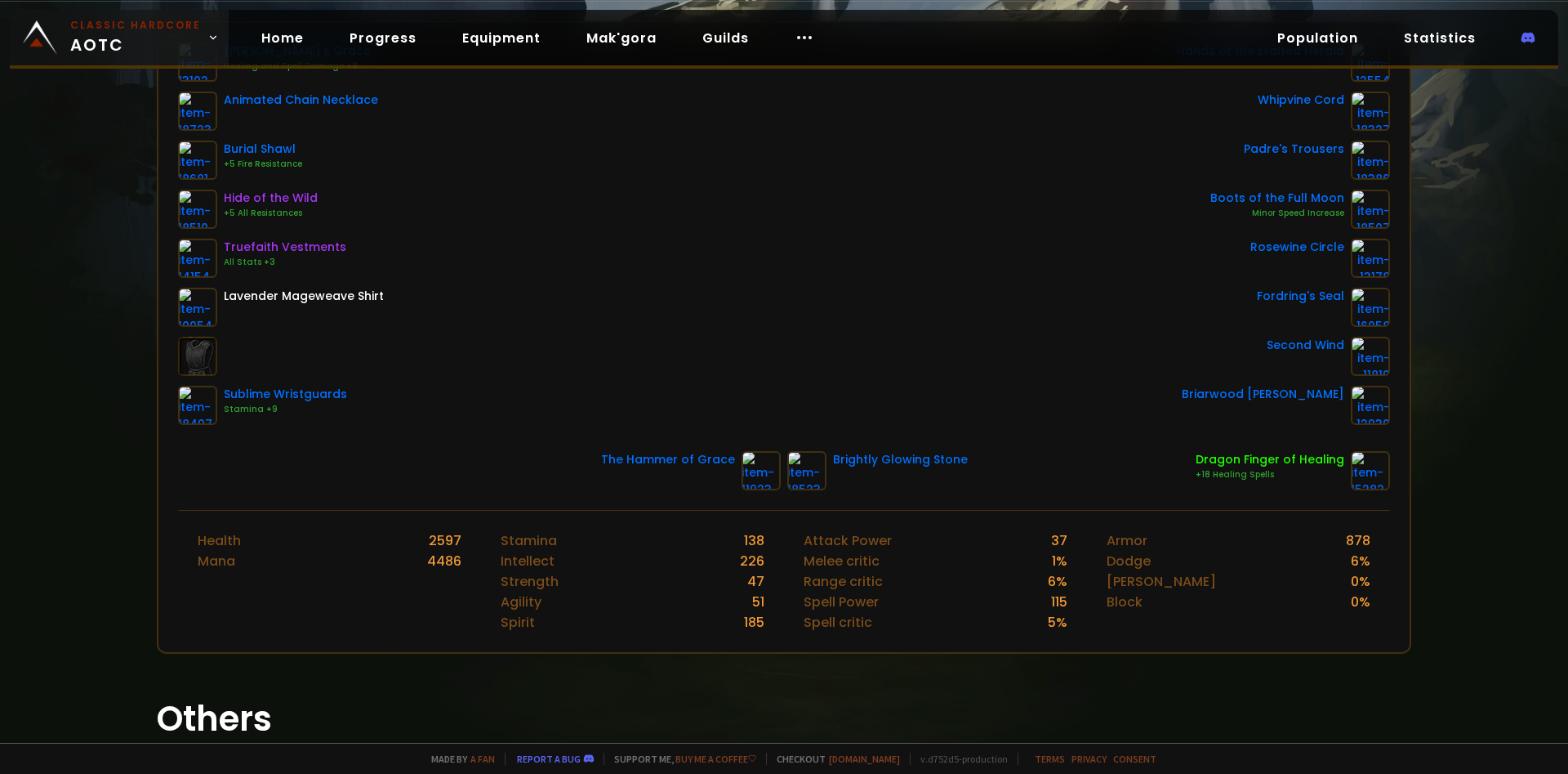
scroll to position [253, 0]
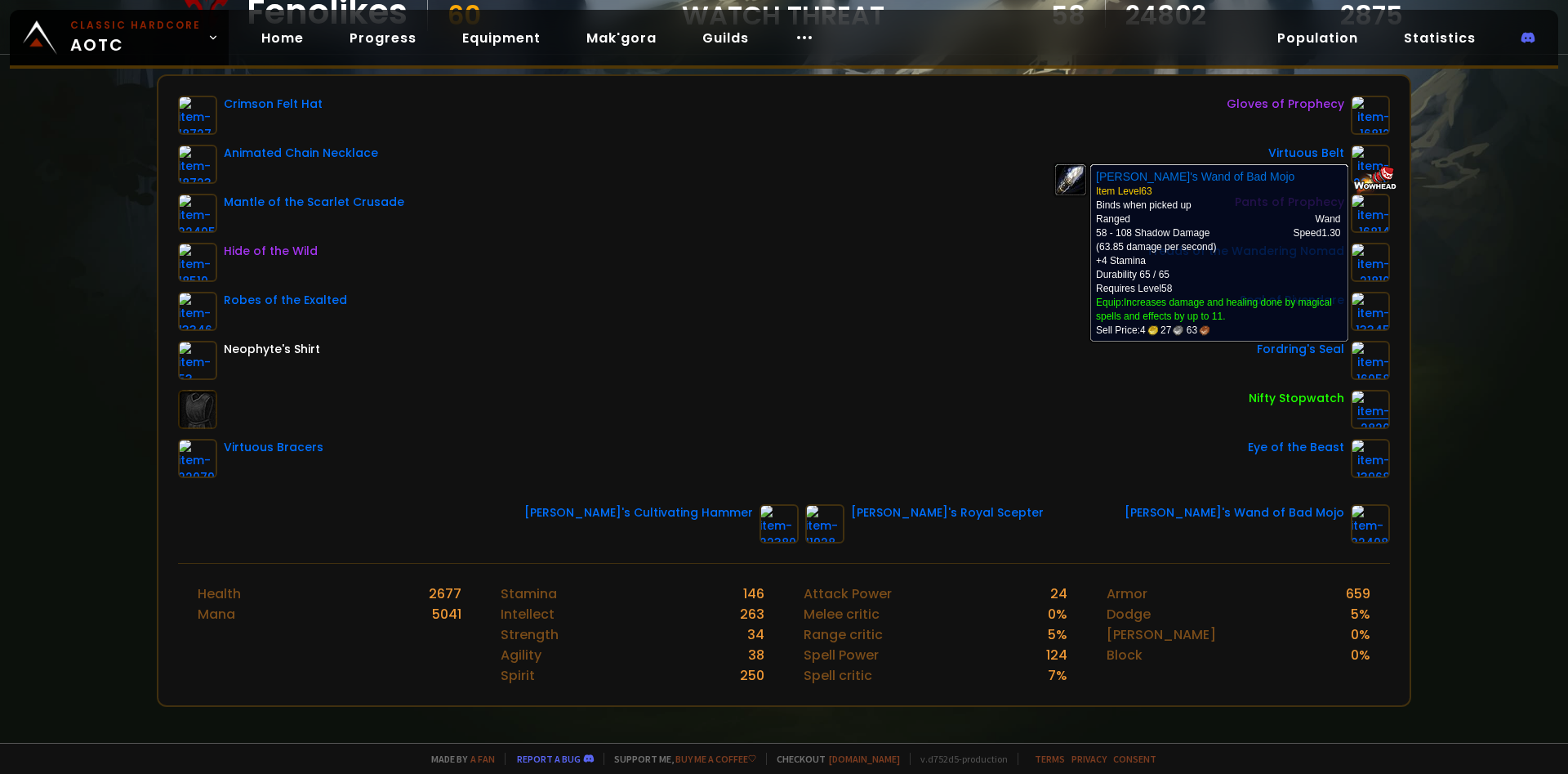
scroll to position [188, 0]
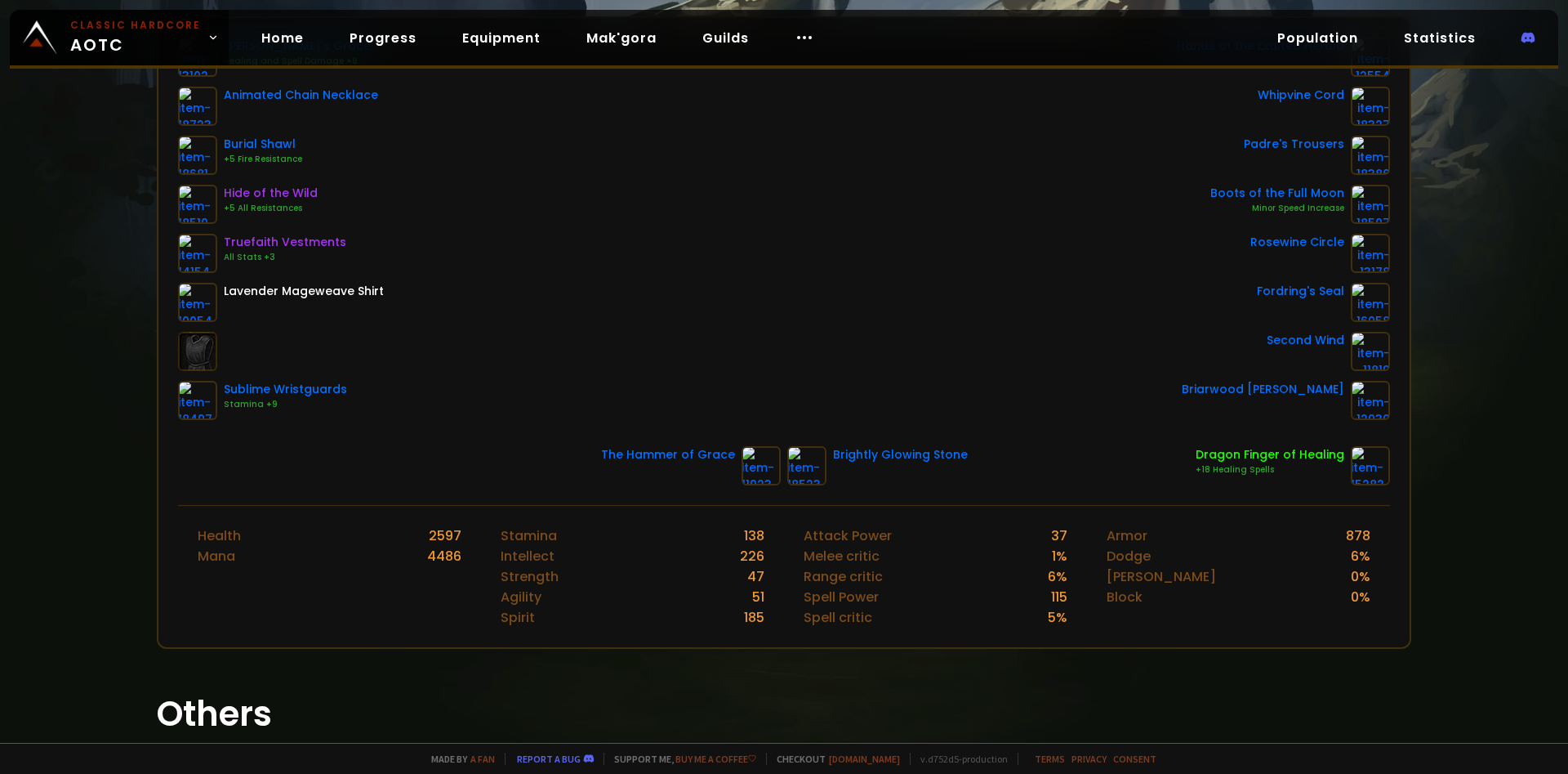
scroll to position [253, 0]
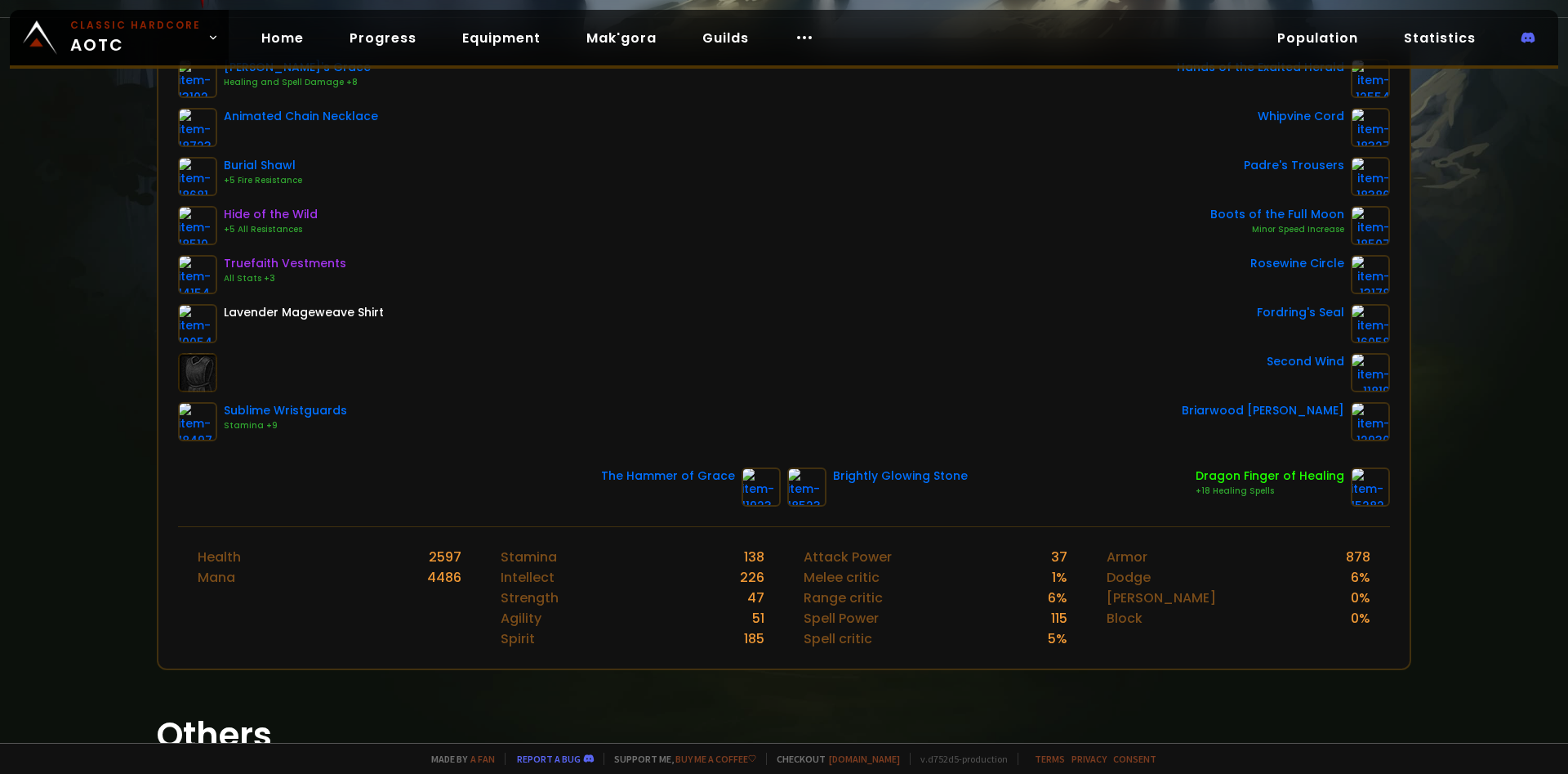
drag, startPoint x: 1225, startPoint y: 613, endPoint x: 1145, endPoint y: 635, distance: 83.0
click at [1151, 634] on div "Armor 878 Dodge 6 % Parry 0 % Block 0 %" at bounding box center [1238, 597] width 303 height 141
click at [1144, 636] on div "Armor 878 Dodge 6 % Parry 0 % Block 0 %" at bounding box center [1238, 597] width 303 height 141
drag, startPoint x: 1144, startPoint y: 636, endPoint x: 1161, endPoint y: 641, distance: 17.7
click at [1143, 637] on div "Armor 878 Dodge 6 % Parry 0 % Block 0 %" at bounding box center [1238, 597] width 303 height 141
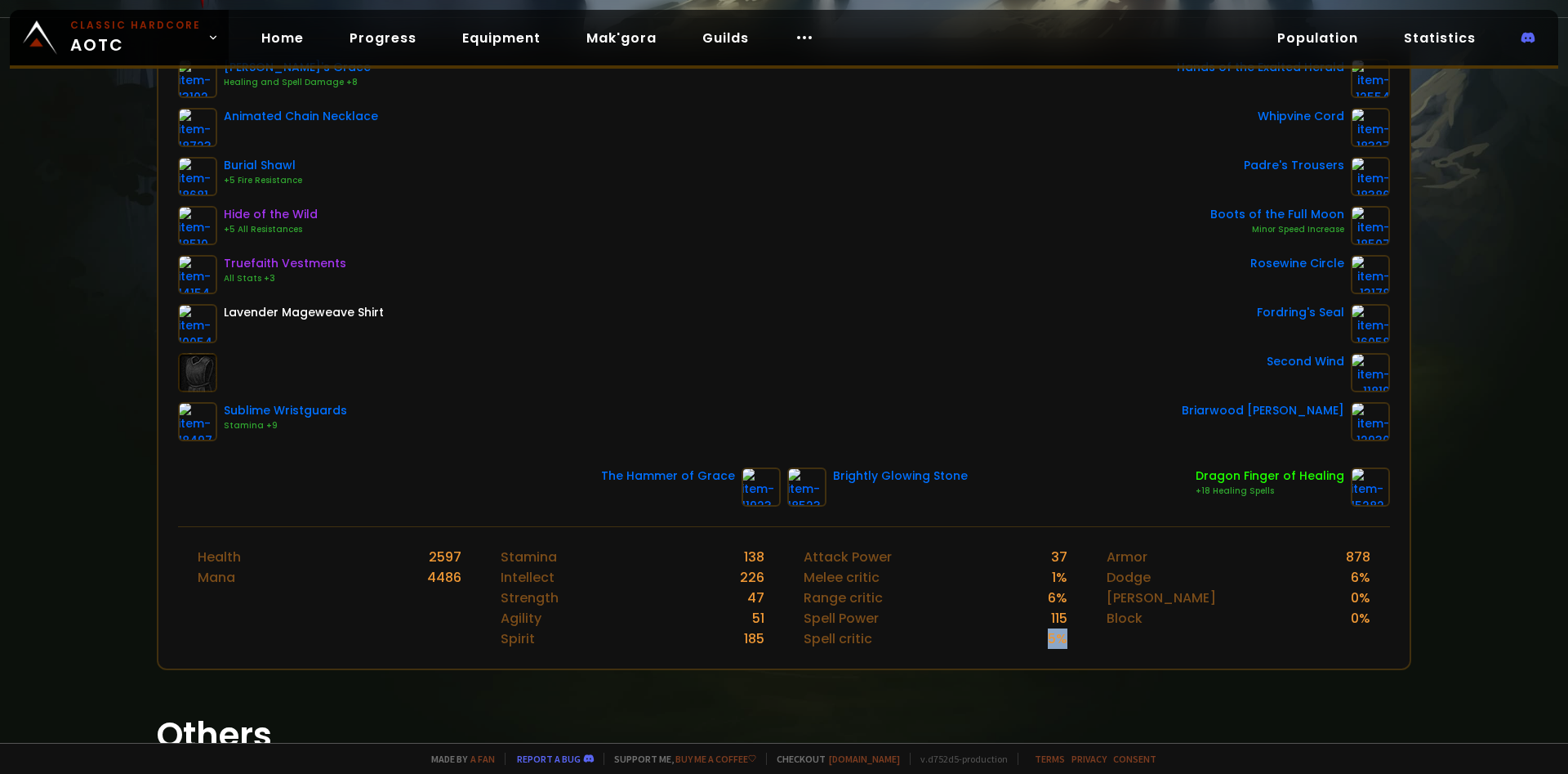
drag, startPoint x: 1018, startPoint y: 655, endPoint x: 1020, endPoint y: 641, distance: 14.1
click at [1018, 652] on div "Scan character a day ago Soulseeker Lastshadow Undead Priest 60 item level 59 r…" at bounding box center [784, 371] width 1568 height 743
click at [1091, 614] on div "Health 2597 Mana 4486 Stamina 138 Intellect 226 Strength 47 Agility 51 Spirit 1…" at bounding box center [783, 596] width 1212 height 142
drag, startPoint x: 1127, startPoint y: 612, endPoint x: 1127, endPoint y: 585, distance: 27.0
click at [1127, 596] on div "Armor 878 Dodge 6 % Parry 0 % Block 0 %" at bounding box center [1238, 597] width 303 height 141
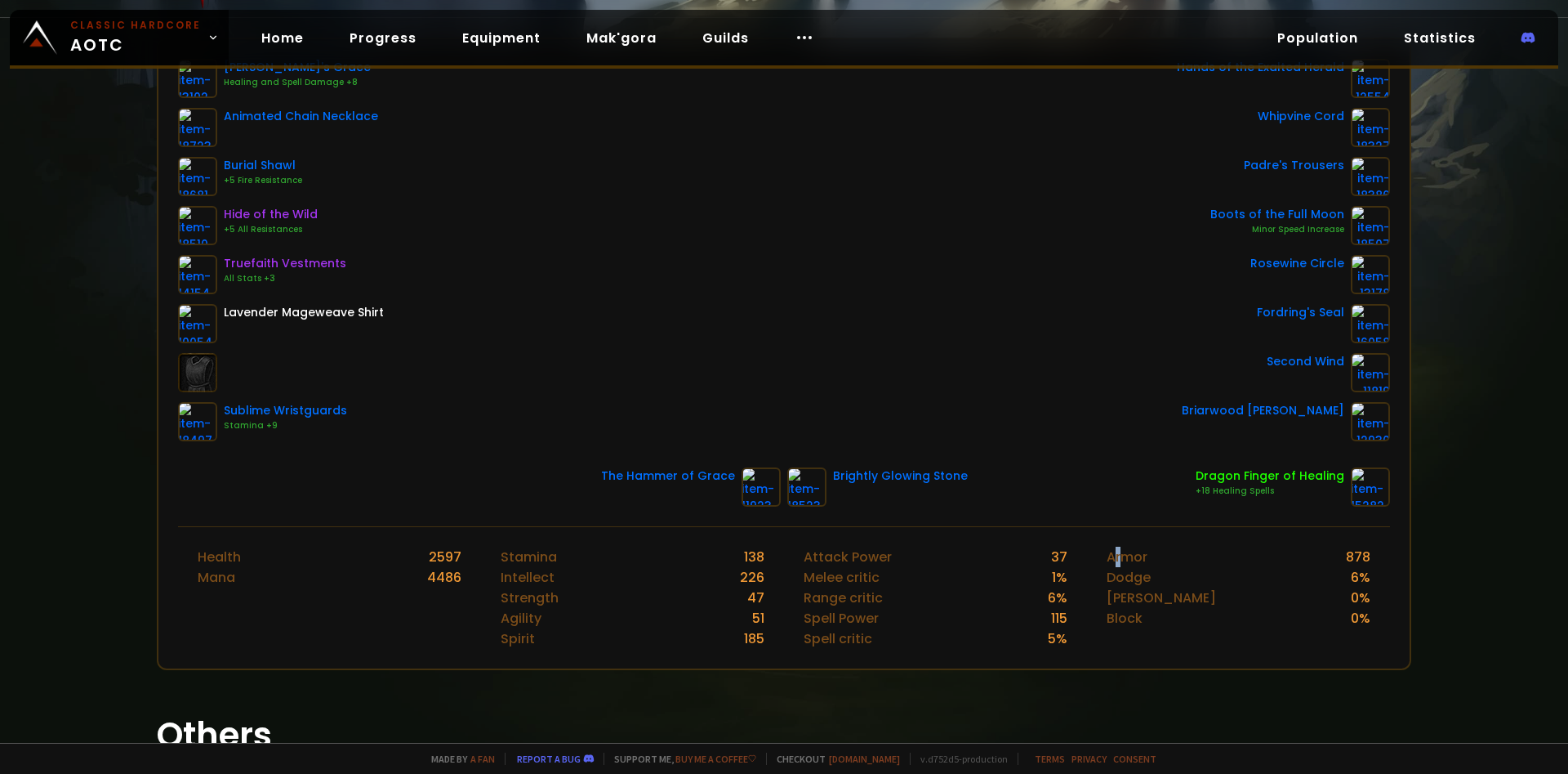
drag, startPoint x: 1117, startPoint y: 550, endPoint x: 1151, endPoint y: 571, distance: 40.0
click at [1125, 550] on div "Armor" at bounding box center [1127, 557] width 41 height 20
drag, startPoint x: 1120, startPoint y: 619, endPoint x: 1153, endPoint y: 631, distance: 35.1
click at [1153, 638] on div "Armor 878 Dodge 6 % Parry 0 % Block 0 %" at bounding box center [1238, 597] width 303 height 141
drag, startPoint x: 1153, startPoint y: 631, endPoint x: 1138, endPoint y: 631, distance: 15.0
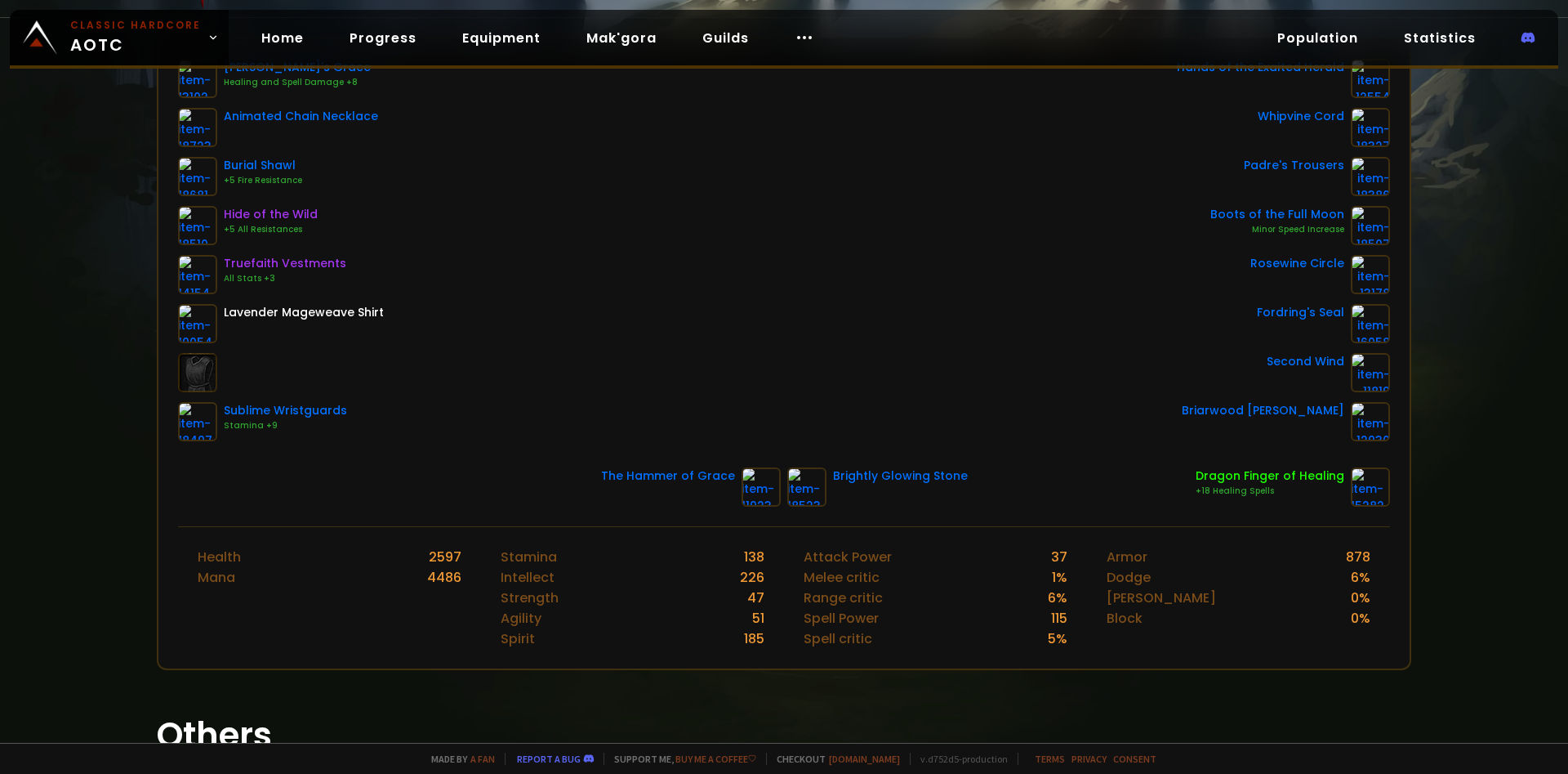
click at [1141, 630] on div "Armor 878 Dodge 6 % Parry 0 % Block 0 %" at bounding box center [1238, 597] width 303 height 141
click at [1126, 636] on div "Armor 878 Dodge 6 % Parry 0 % Block 0 %" at bounding box center [1238, 597] width 303 height 141
drag, startPoint x: 1068, startPoint y: 646, endPoint x: 1186, endPoint y: 660, distance: 118.8
click at [1180, 637] on div "Armor 878 Dodge 6 % Parry 0 % Block 0 %" at bounding box center [1238, 597] width 303 height 141
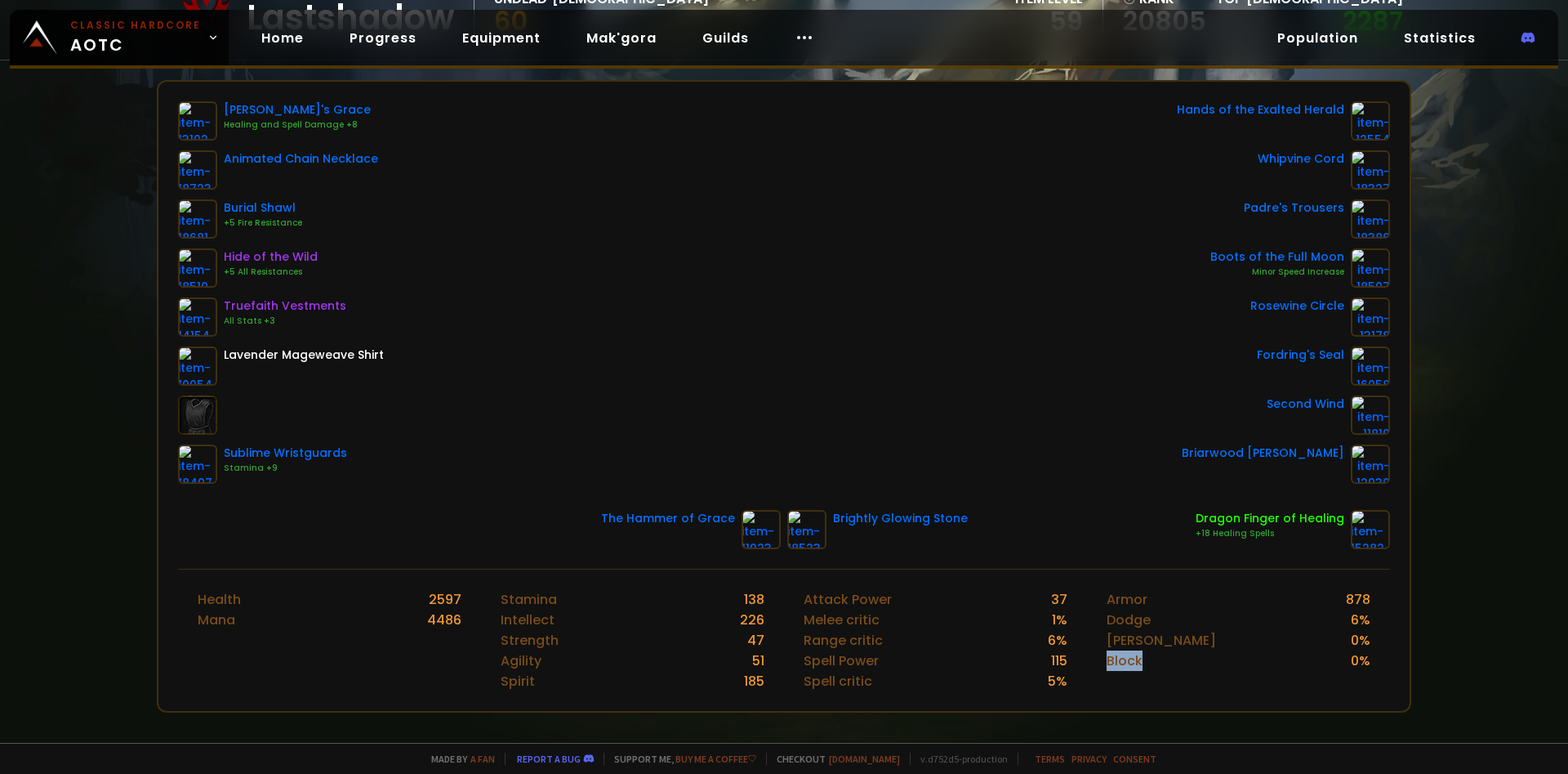
scroll to position [441, 0]
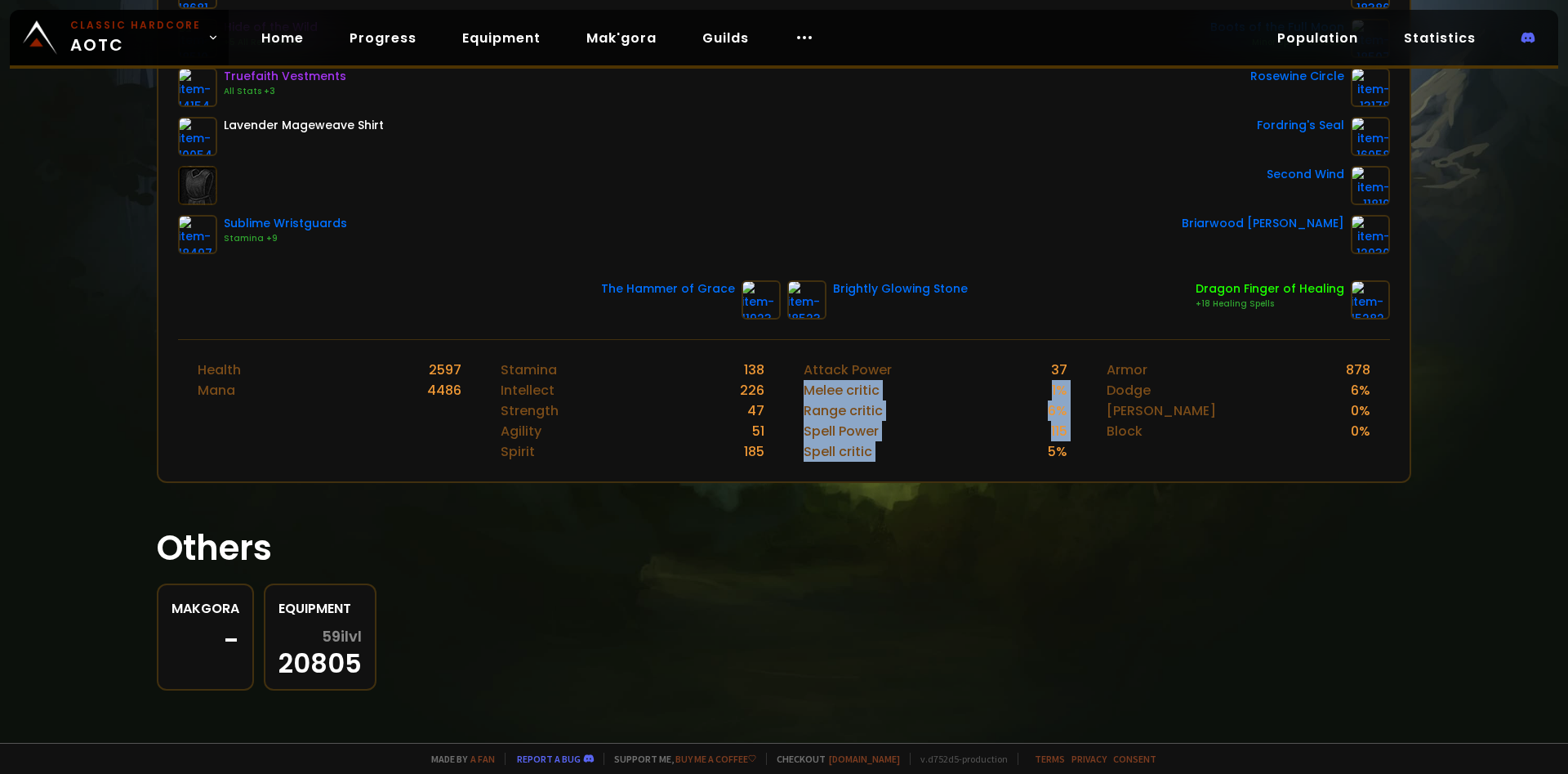
drag, startPoint x: 1021, startPoint y: 450, endPoint x: 978, endPoint y: 332, distance: 125.6
click at [1067, 374] on div "Attack Power 37 Melee critic 1 % Range critic 6 % Spell Power 115 Spell critic …" at bounding box center [935, 410] width 303 height 141
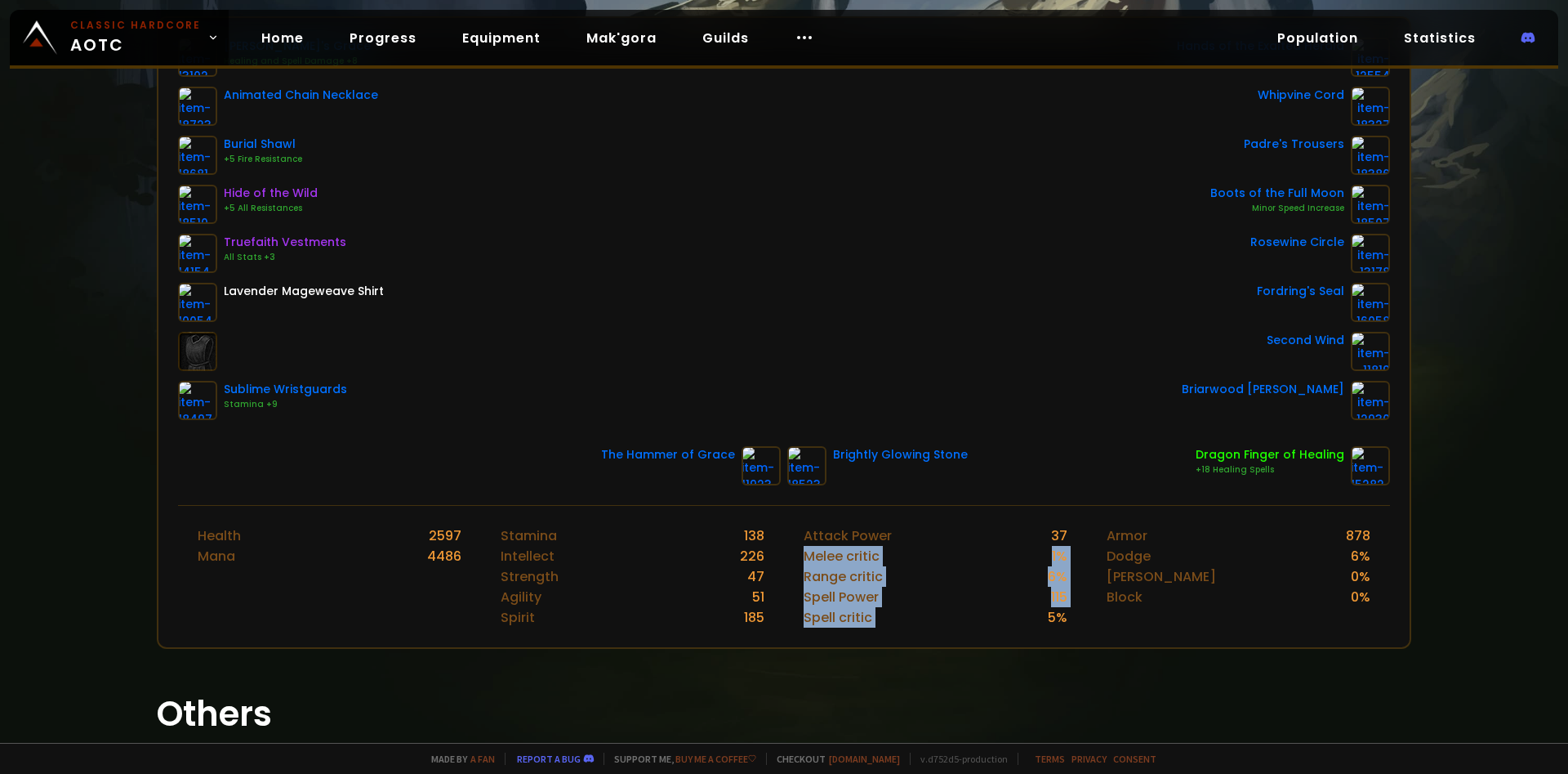
scroll to position [253, 0]
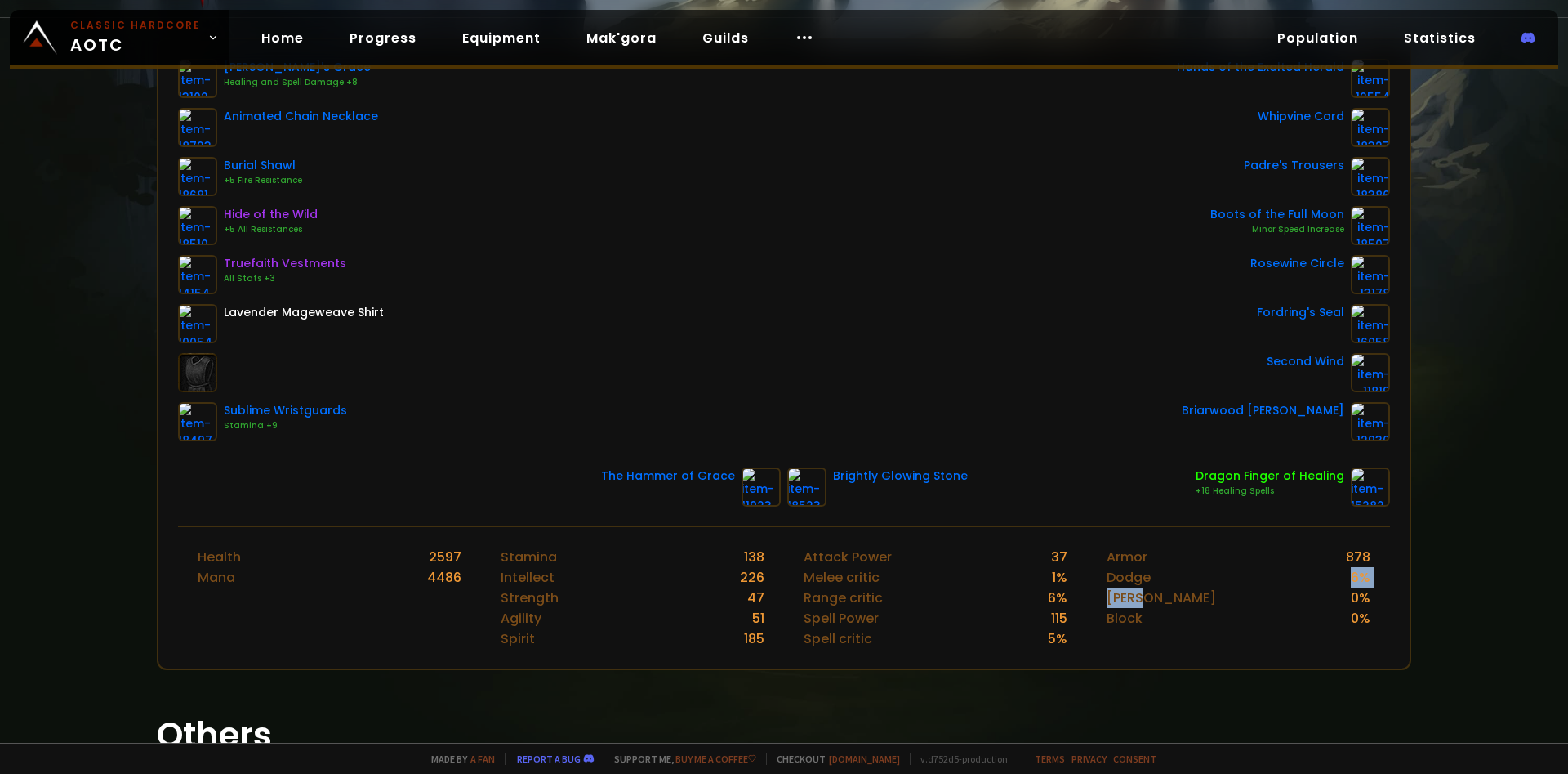
click at [1199, 607] on div "Armor 878 Dodge 6 % Parry 0 % Block 0 %" at bounding box center [1238, 597] width 303 height 141
drag, startPoint x: 1244, startPoint y: 605, endPoint x: 1244, endPoint y: 593, distance: 12.0
click at [1244, 593] on div "Armor 878 Dodge 6 % Parry 0 % Block 0 %" at bounding box center [1238, 597] width 303 height 141
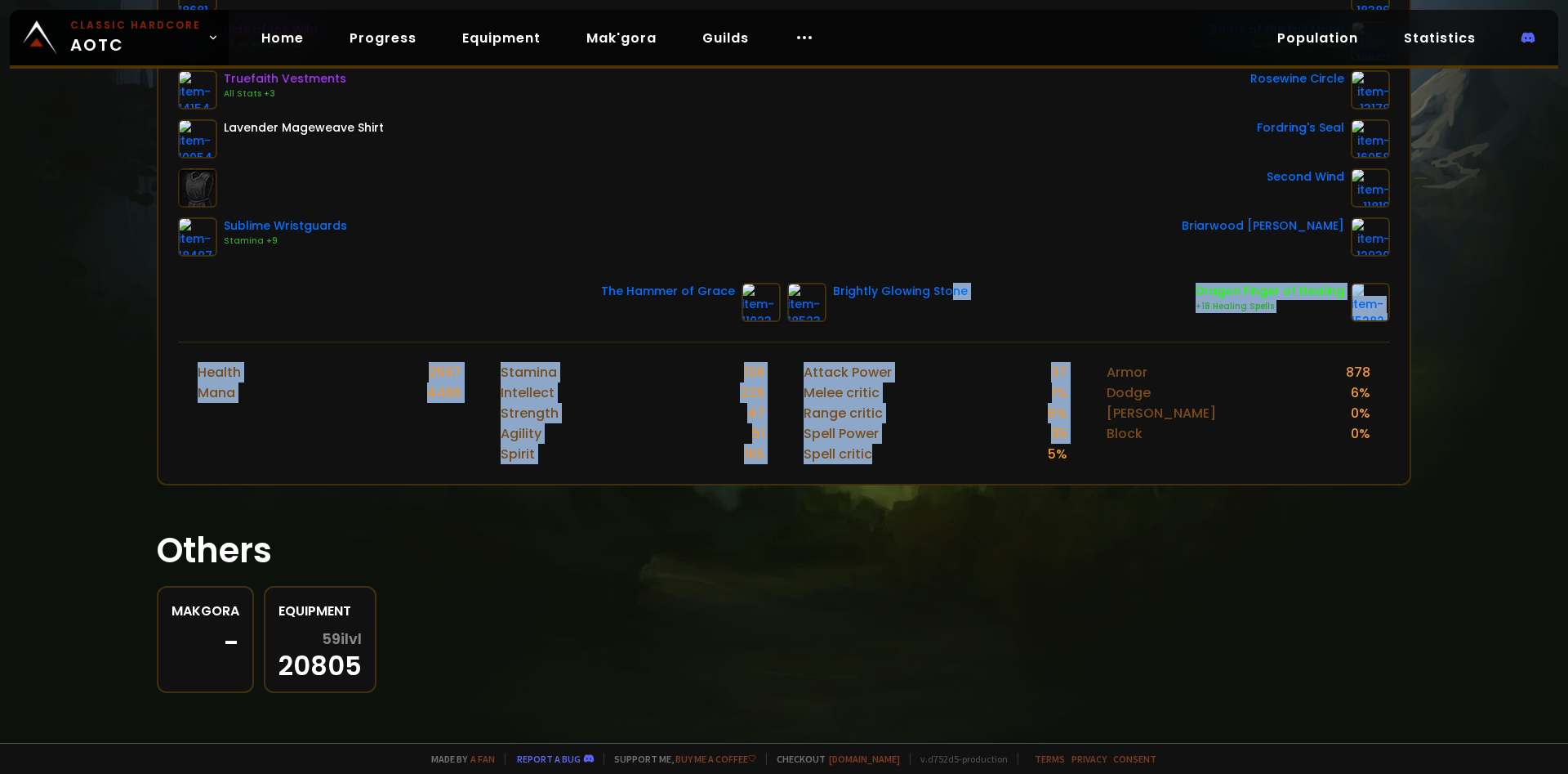
scroll to position [441, 0]
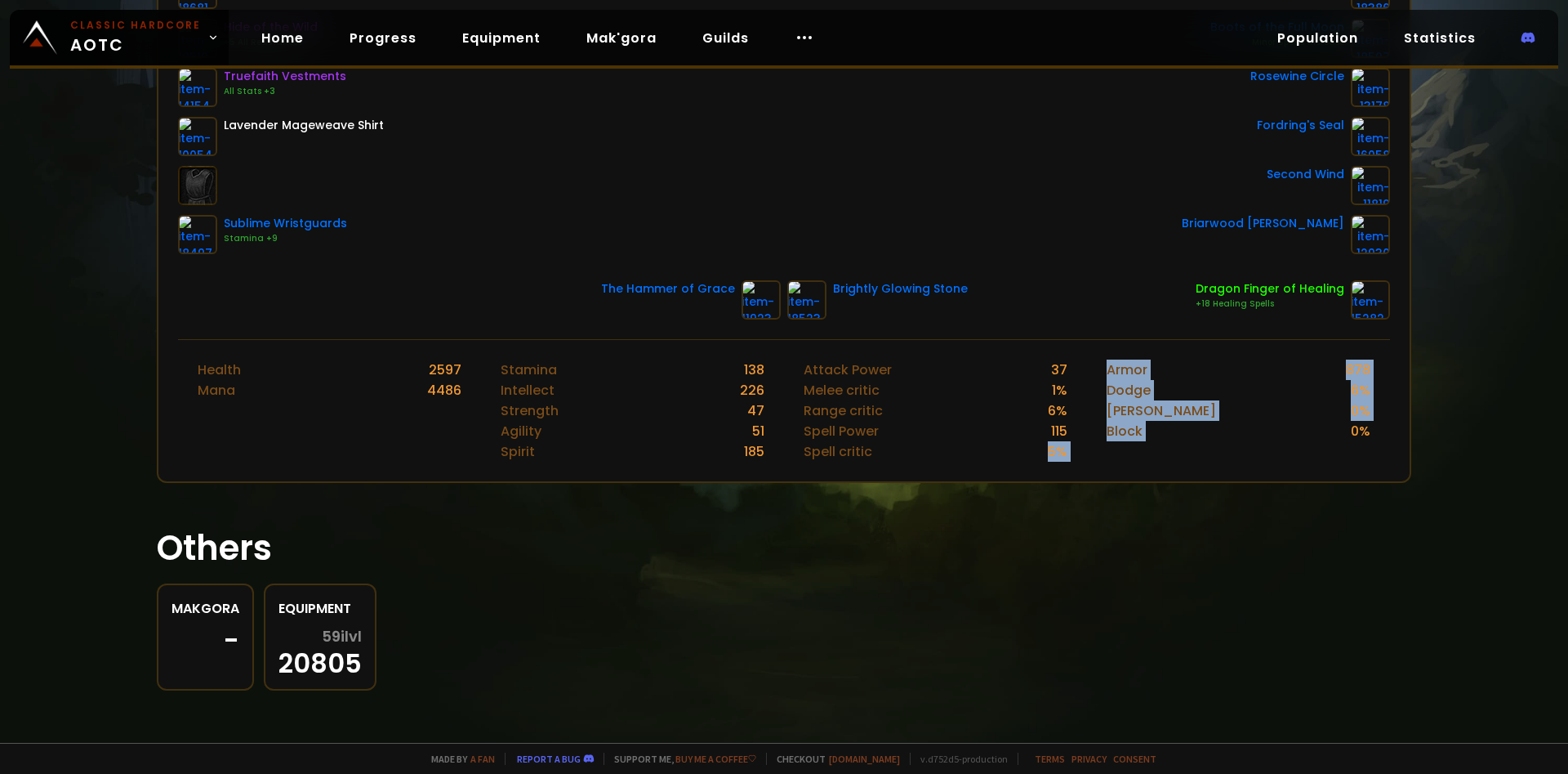
drag, startPoint x: 824, startPoint y: 442, endPoint x: 1276, endPoint y: 472, distance: 453.0
click at [1276, 472] on div "Health 2597 Mana 4486 Stamina 138 Intellect 226 Strength 47 Agility 51 Spirit 1…" at bounding box center [783, 409] width 1212 height 142
click at [1276, 472] on div "Armor 878 Dodge 6 % Parry 0 % Block 0 %" at bounding box center [1238, 410] width 303 height 141
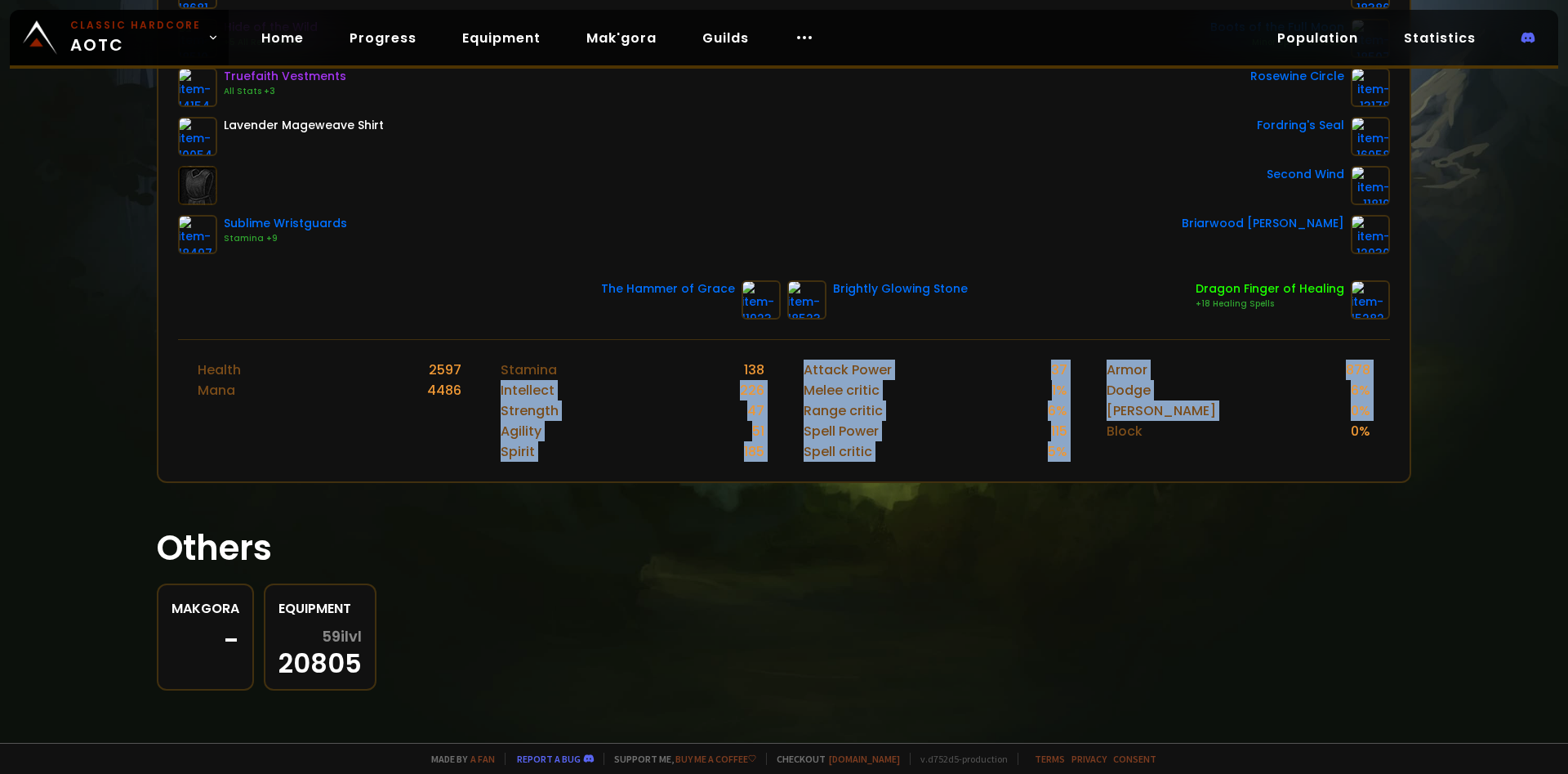
drag, startPoint x: 485, startPoint y: 385, endPoint x: 1105, endPoint y: 471, distance: 625.9
click at [1106, 472] on div "Health 2597 Mana 4486 Stamina 138 Intellect 226 Strength 47 Agility 51 Spirit 1…" at bounding box center [783, 409] width 1212 height 142
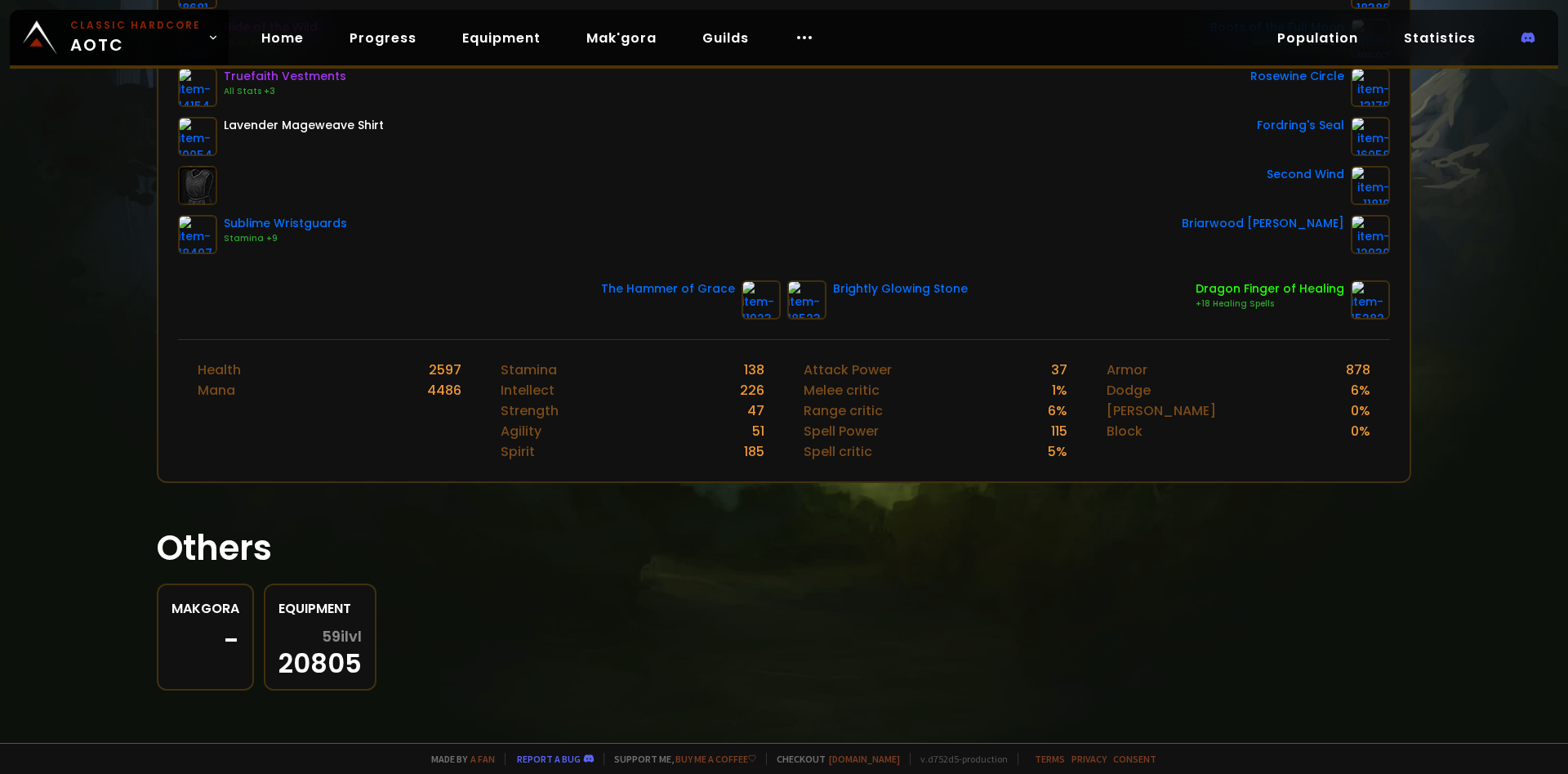
click at [1105, 470] on div "Armor 878 Dodge 6 % Parry 0 % Block 0 %" at bounding box center [1238, 410] width 303 height 141
click at [1122, 460] on div "Armor 878 Dodge 6 % Parry 0 % Block 0 %" at bounding box center [1238, 410] width 303 height 141
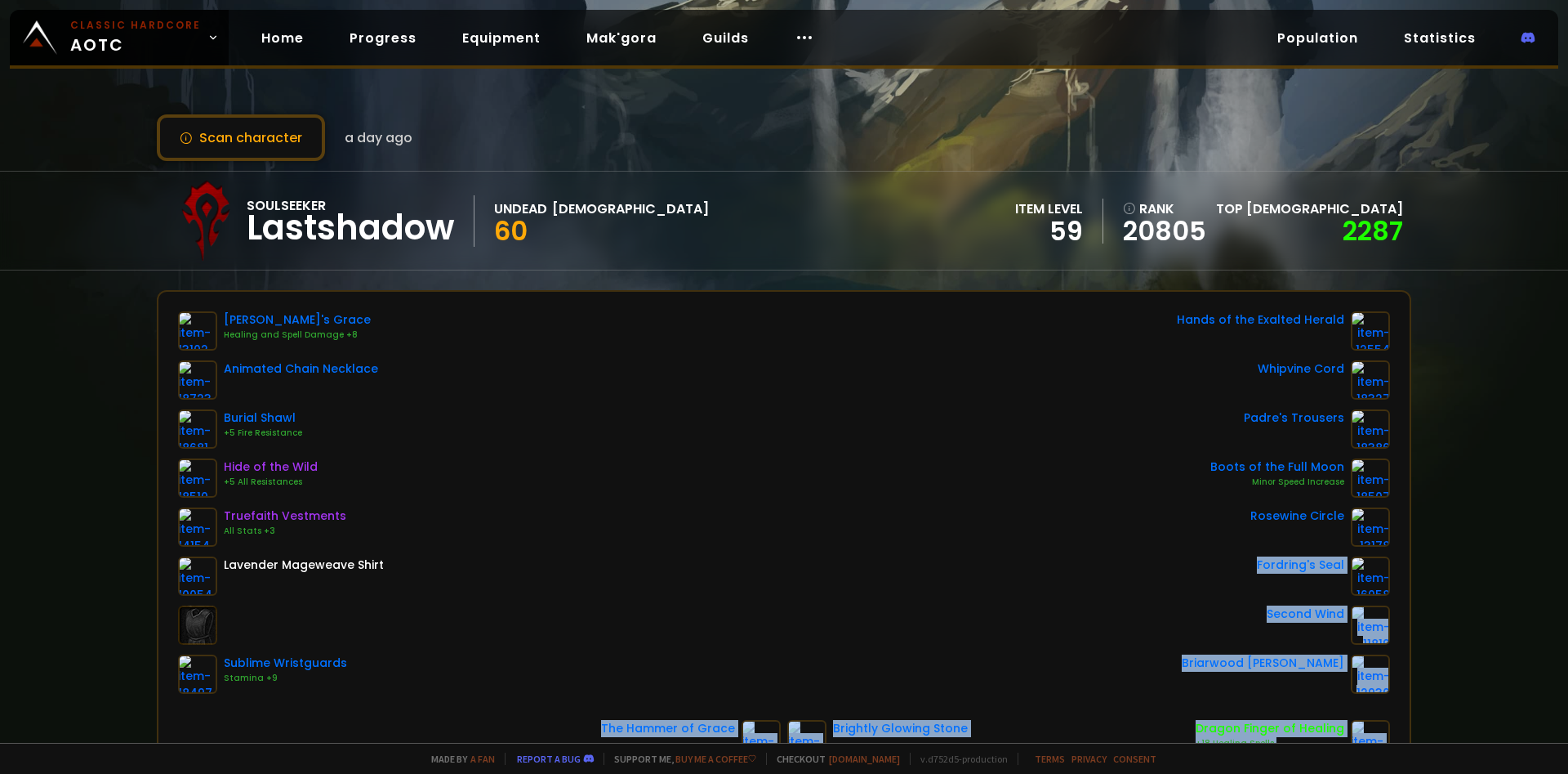
scroll to position [192, 0]
